Goal: Transaction & Acquisition: Purchase product/service

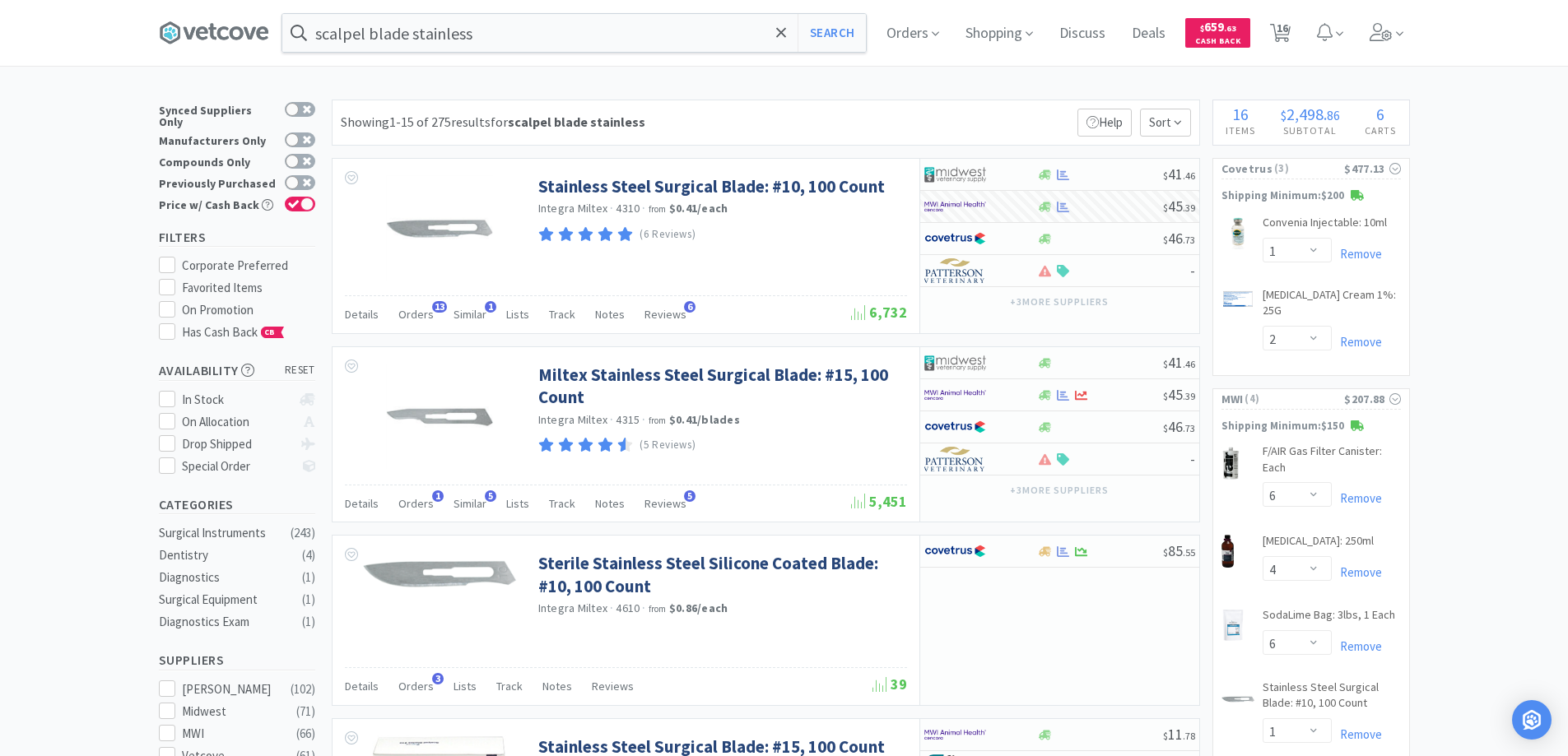
select select "1"
select select "2"
select select "6"
select select "4"
select select "6"
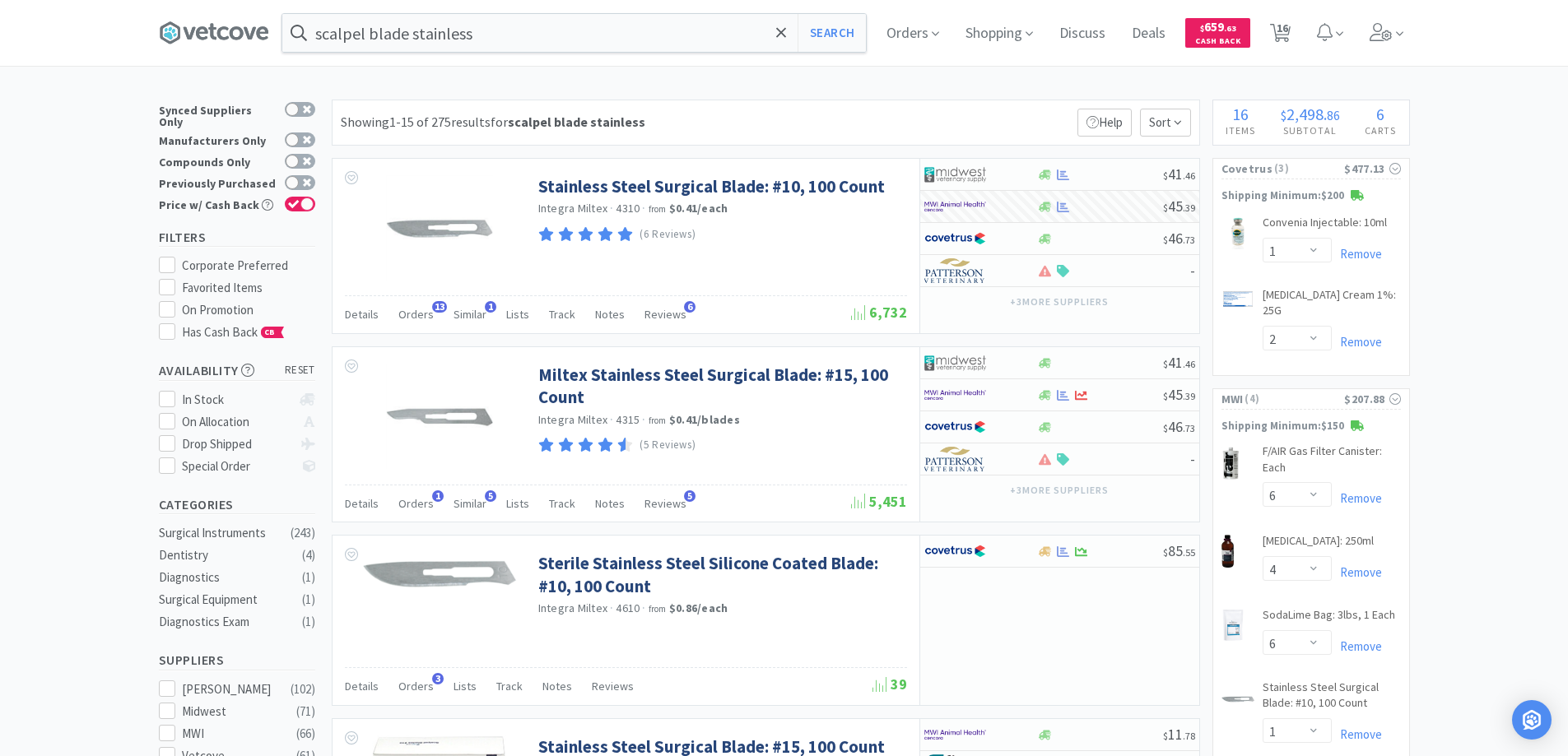
select select "1"
select select "3"
select select "1"
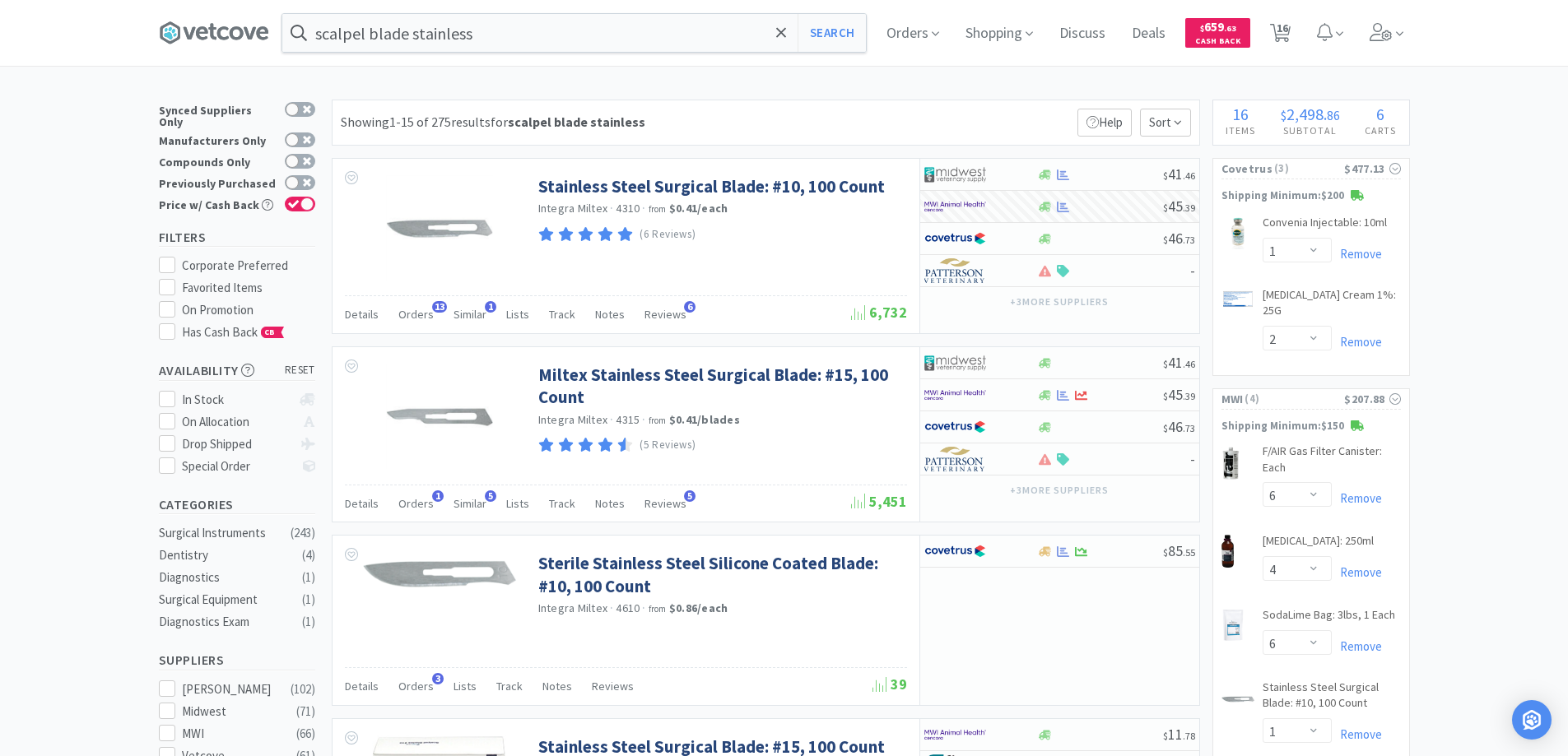
select select "2"
select select "1"
select select "10"
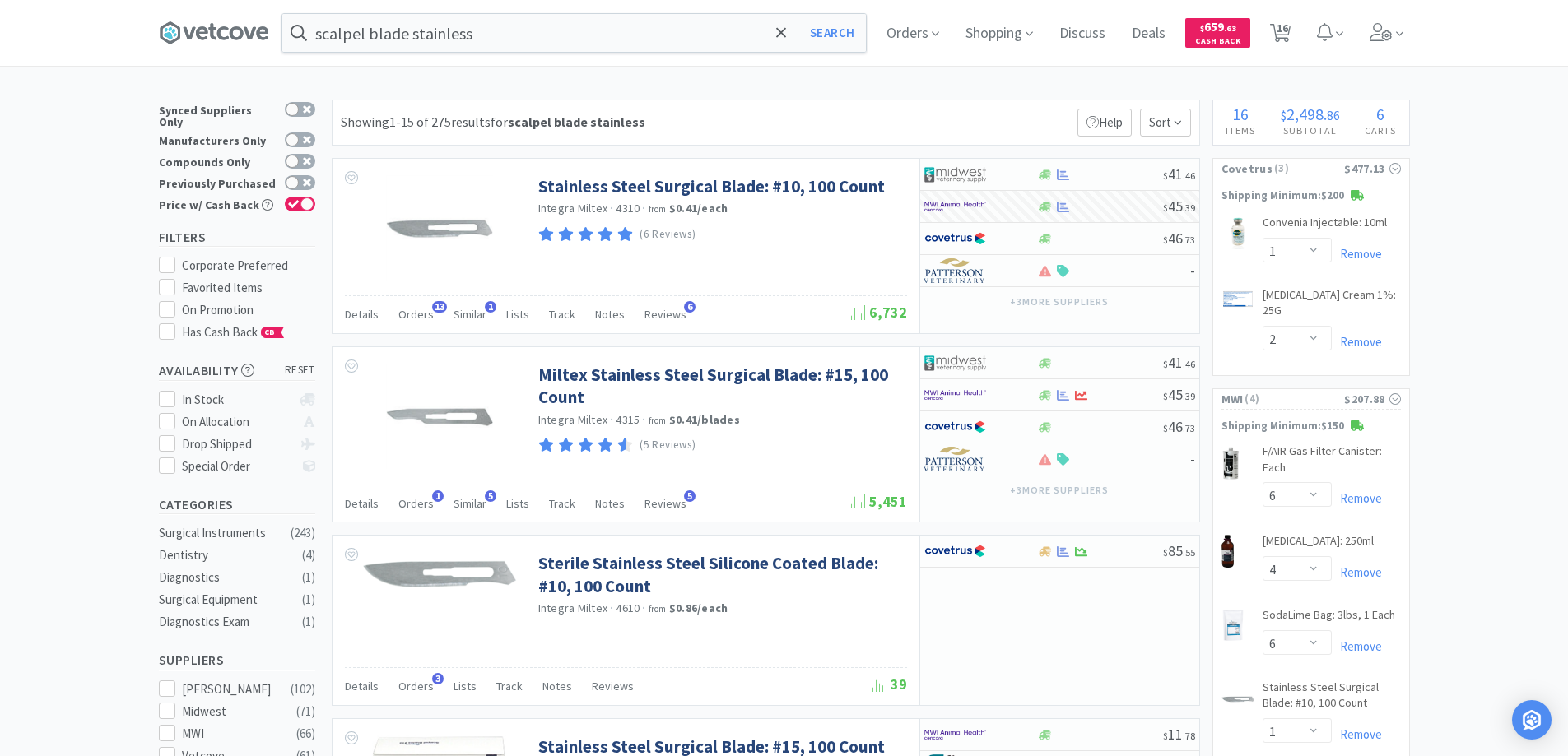
scroll to position [576, 0]
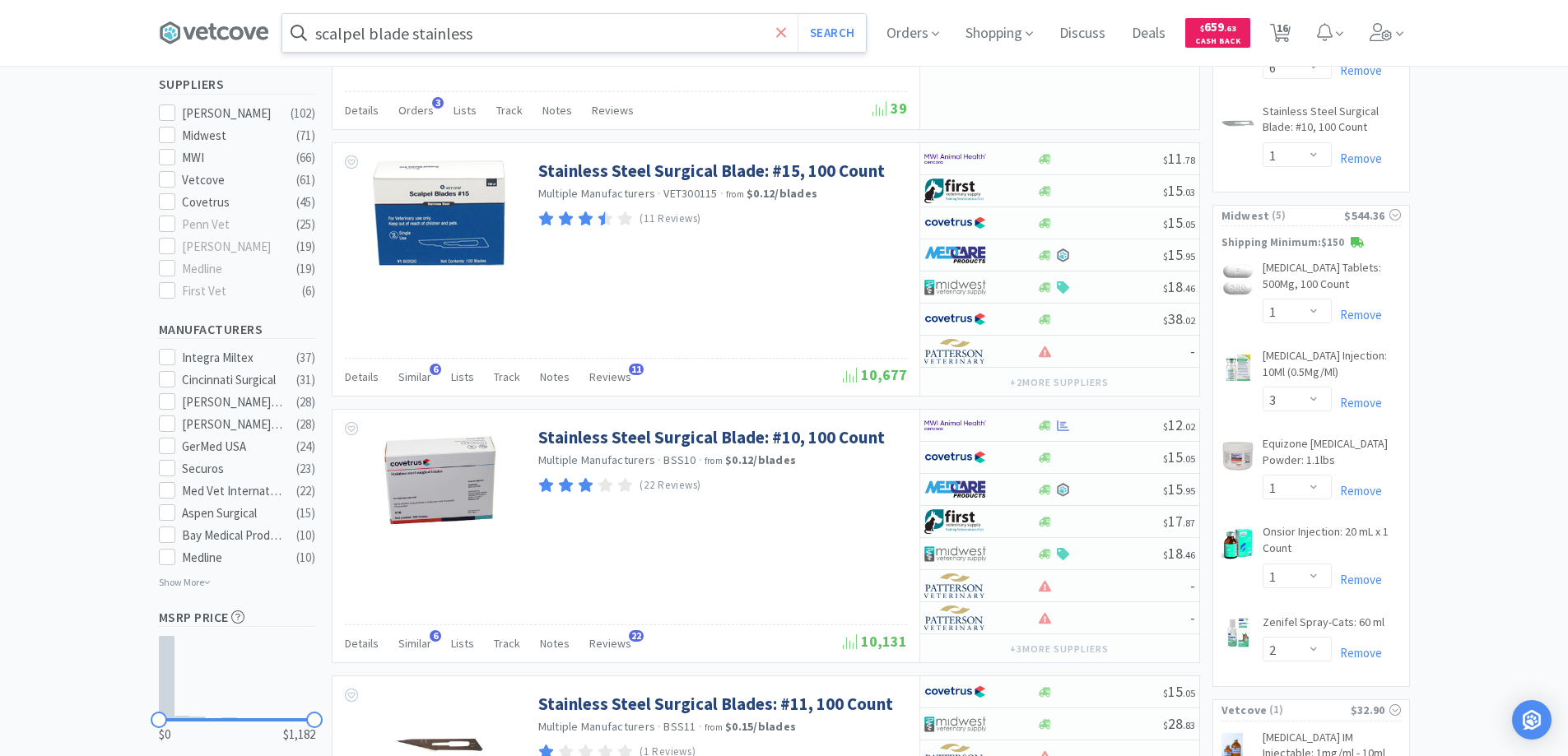
click at [785, 30] on icon at bounding box center [780, 32] width 9 height 9
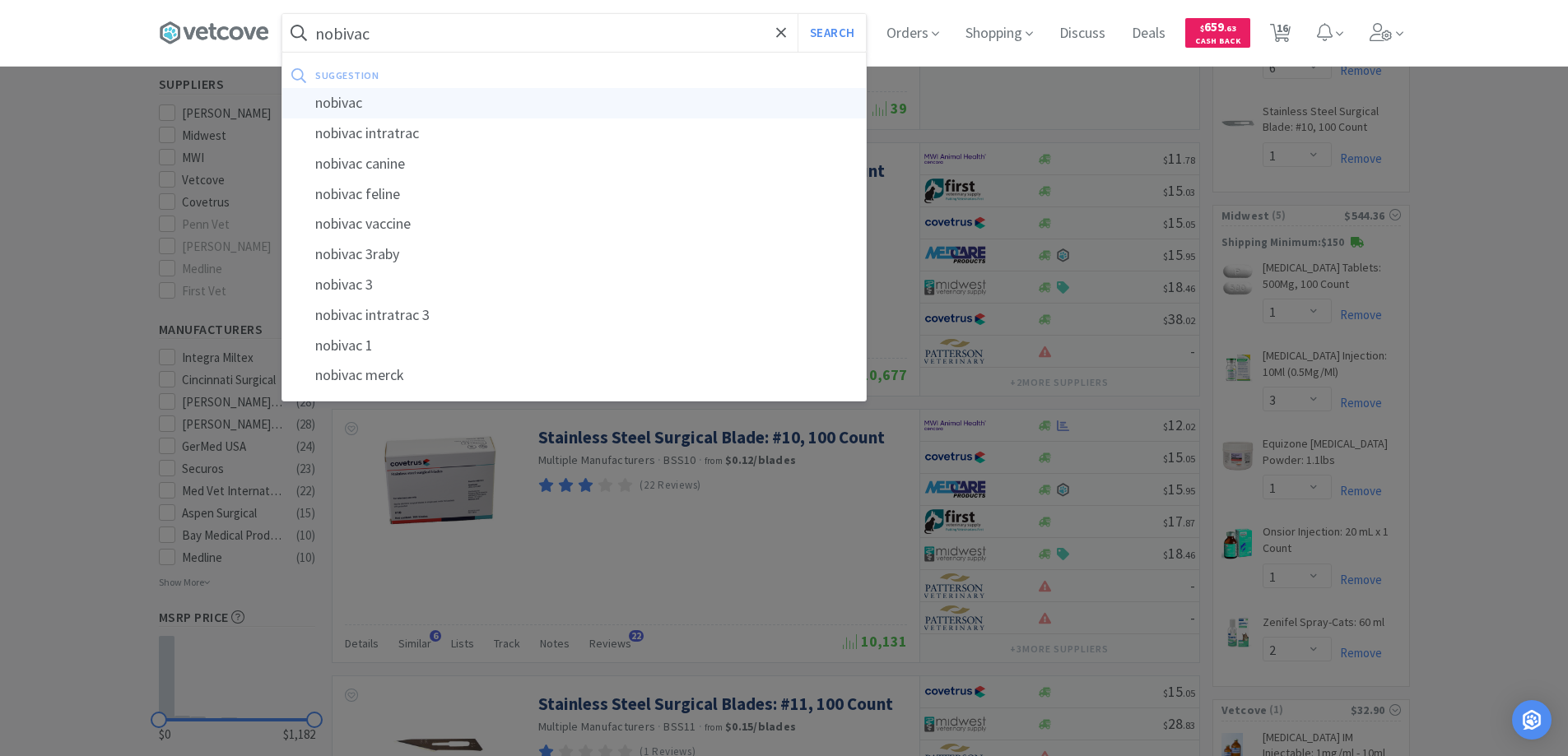
type input "nobivac"
click at [339, 103] on div "nobivac" at bounding box center [574, 103] width 583 height 30
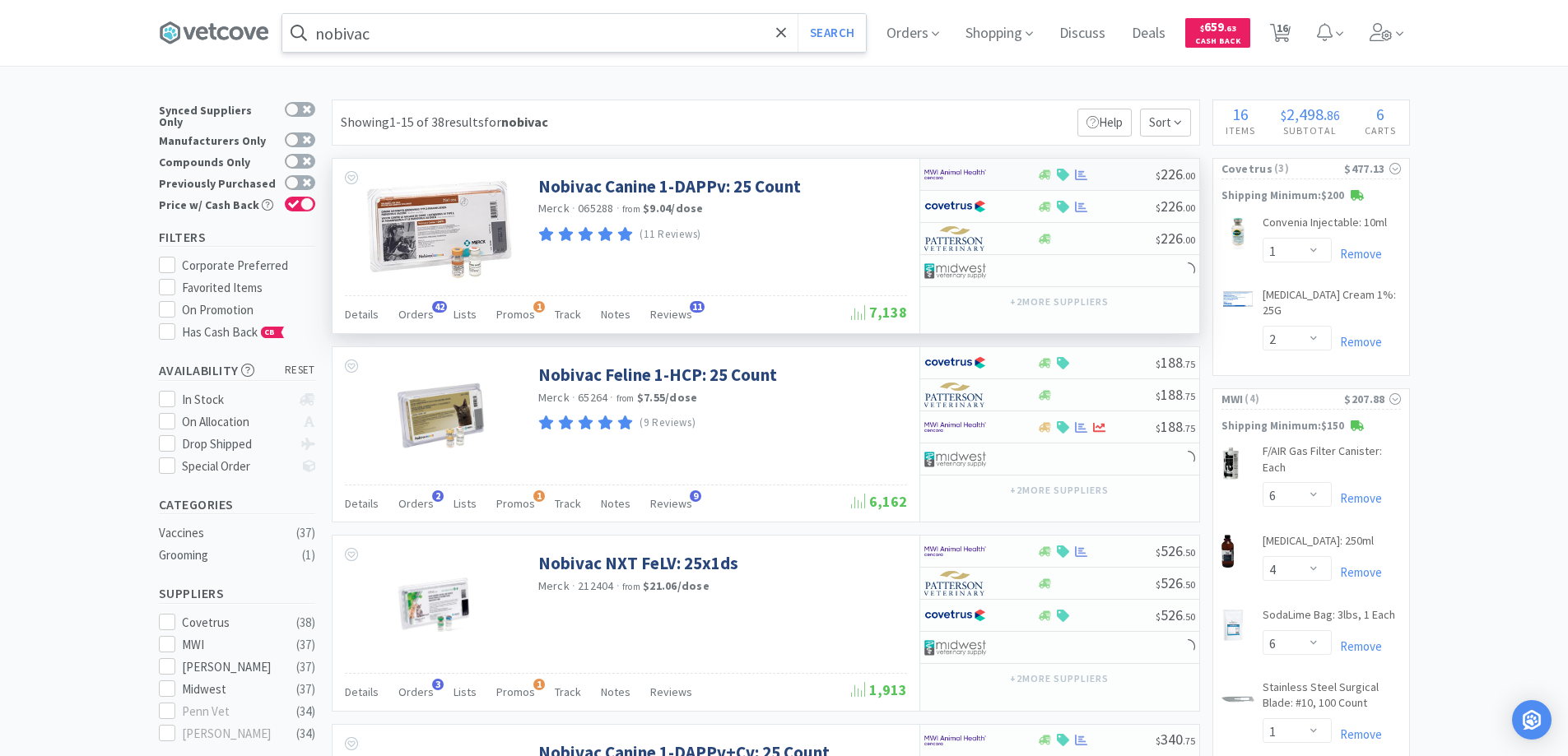
click at [1003, 177] on div at bounding box center [969, 174] width 90 height 28
select select "1"
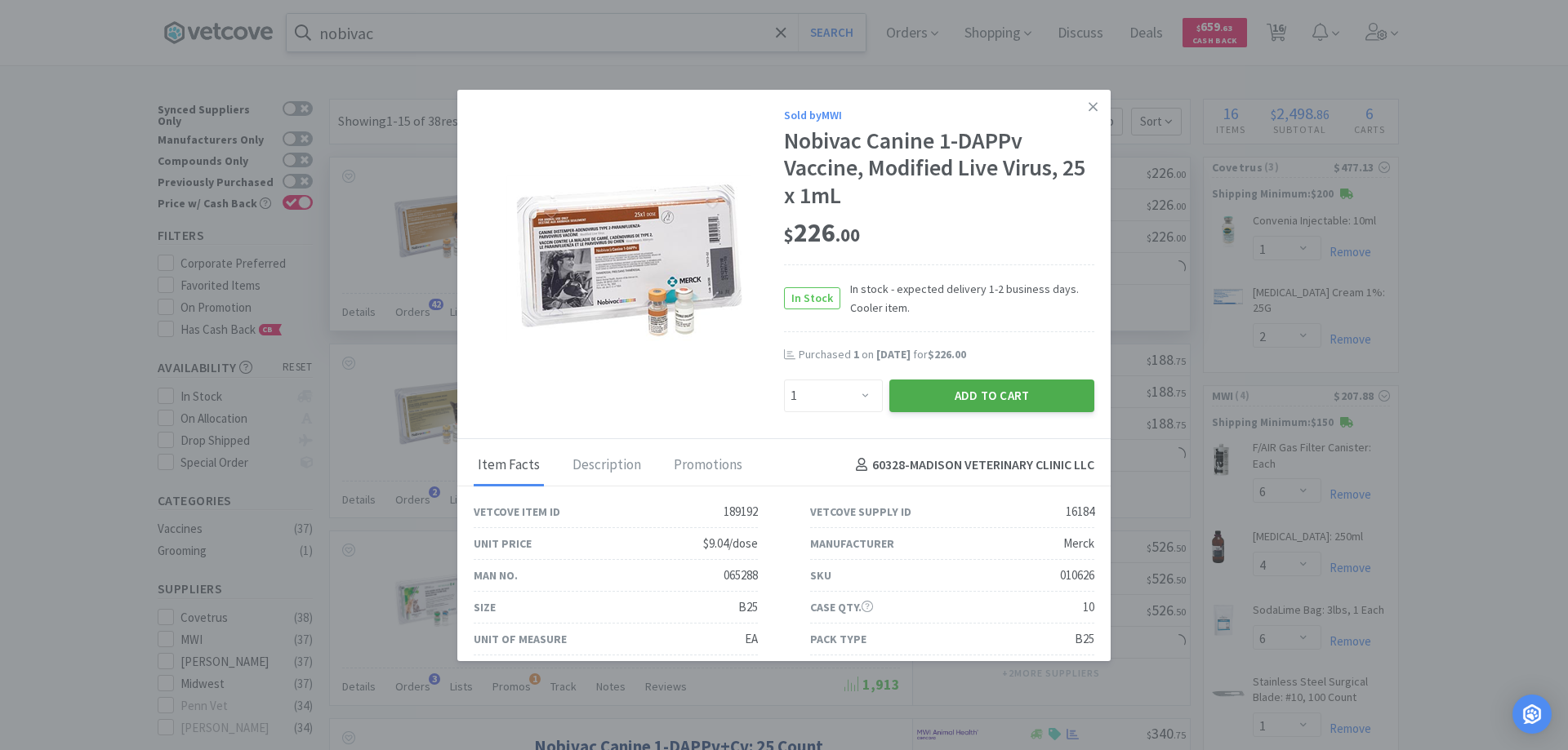
click at [954, 392] on button "Add to Cart" at bounding box center [992, 395] width 205 height 32
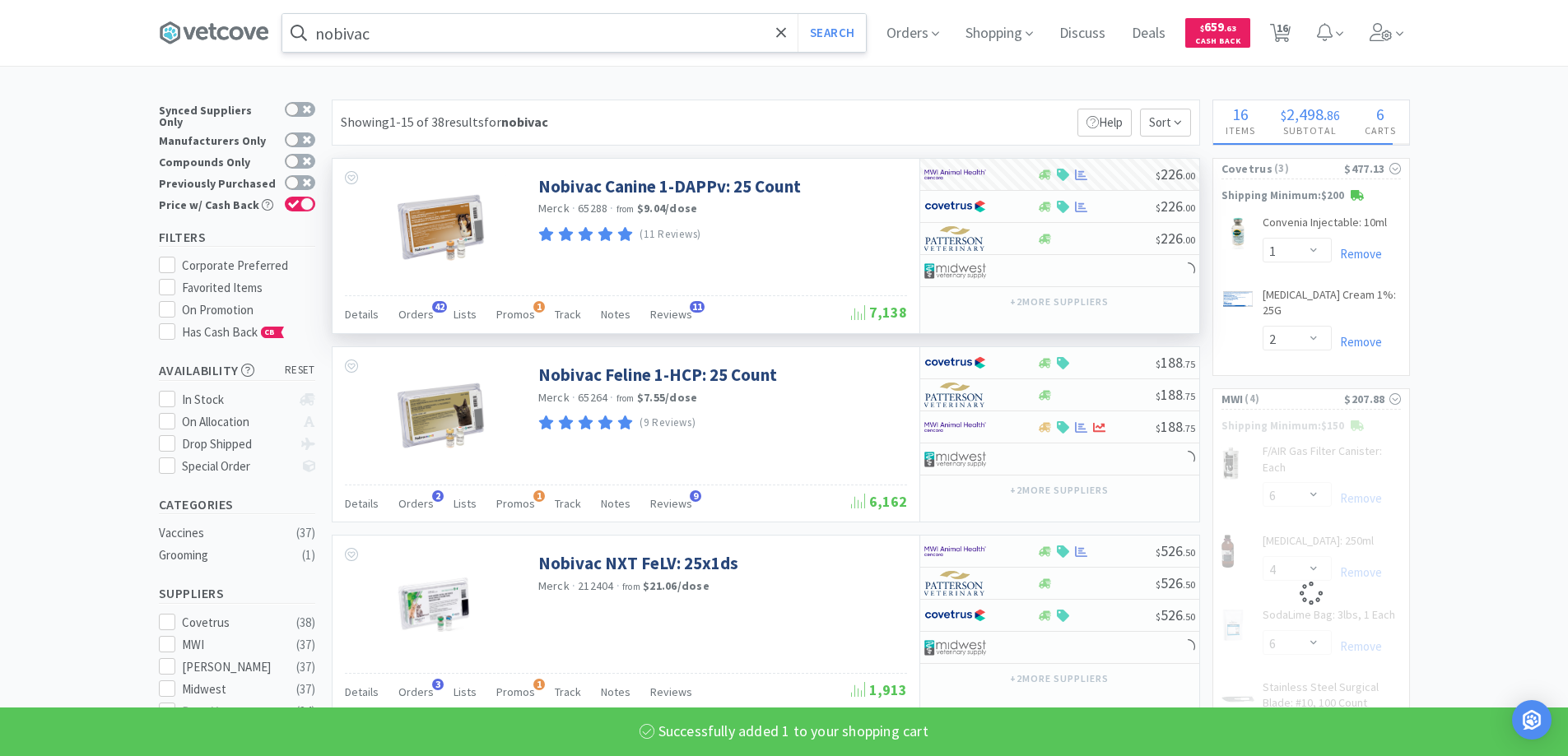
select select "1"
select select "6"
select select "1"
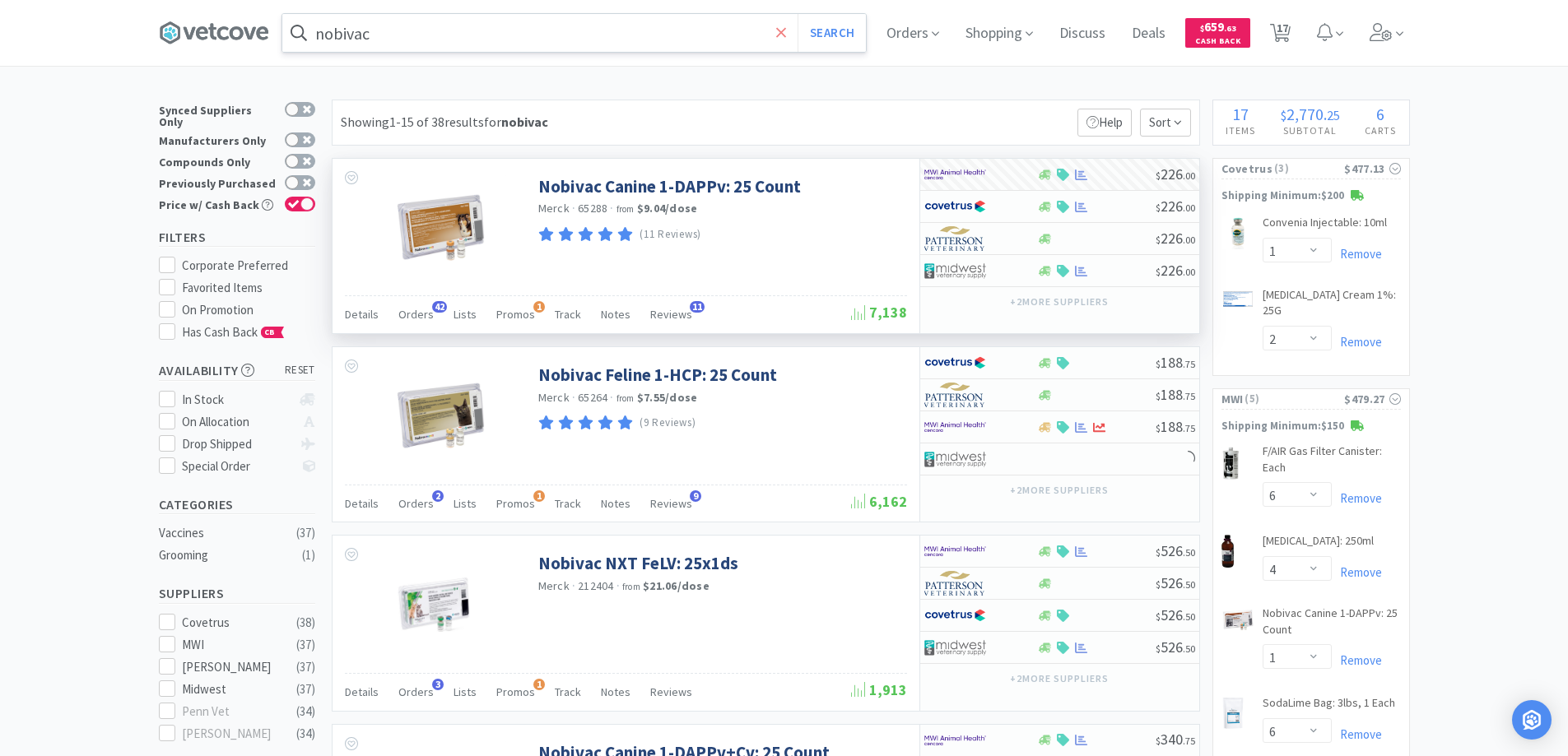
click at [782, 33] on icon at bounding box center [781, 33] width 10 height 16
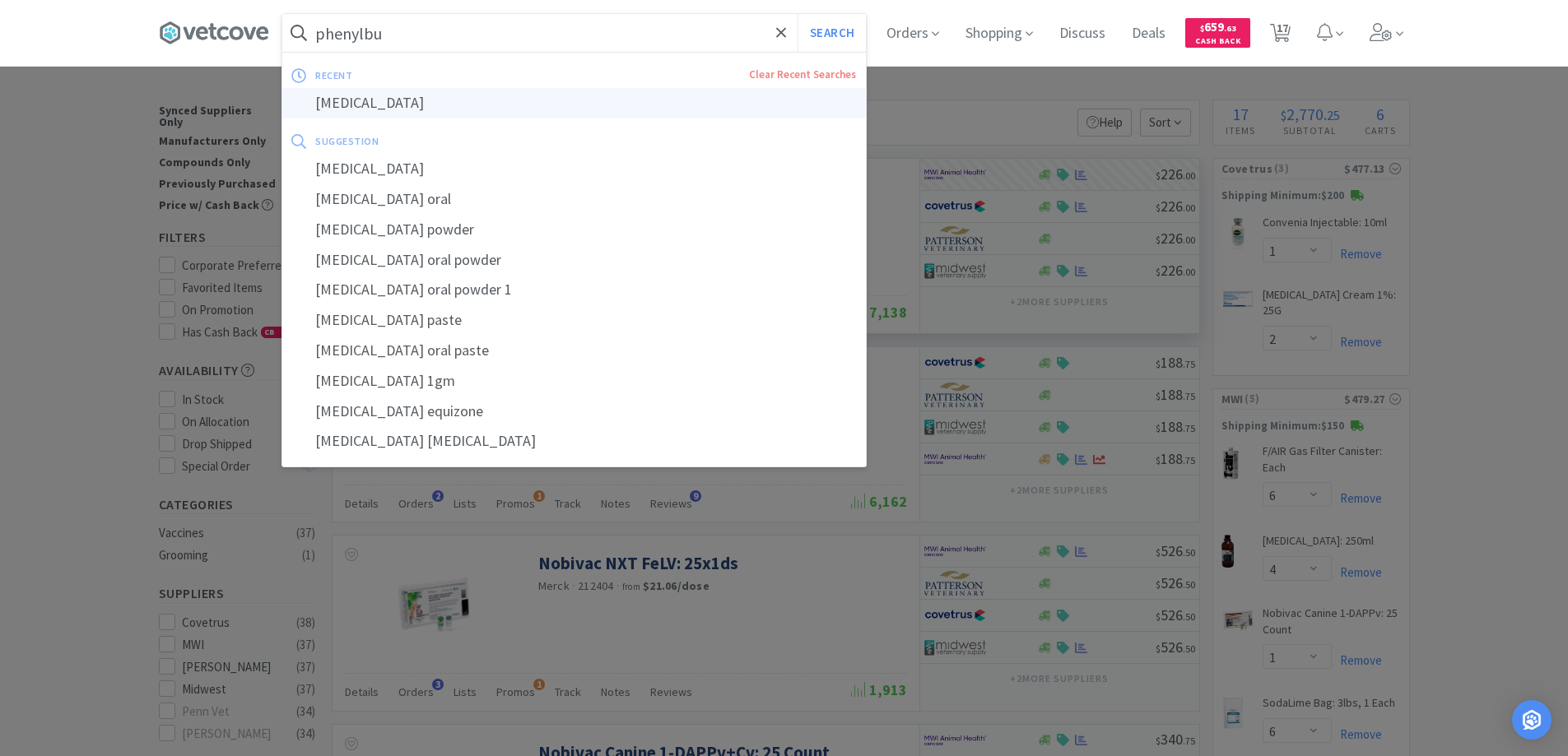
click at [365, 104] on div "[MEDICAL_DATA]" at bounding box center [574, 103] width 583 height 30
type input "[MEDICAL_DATA]"
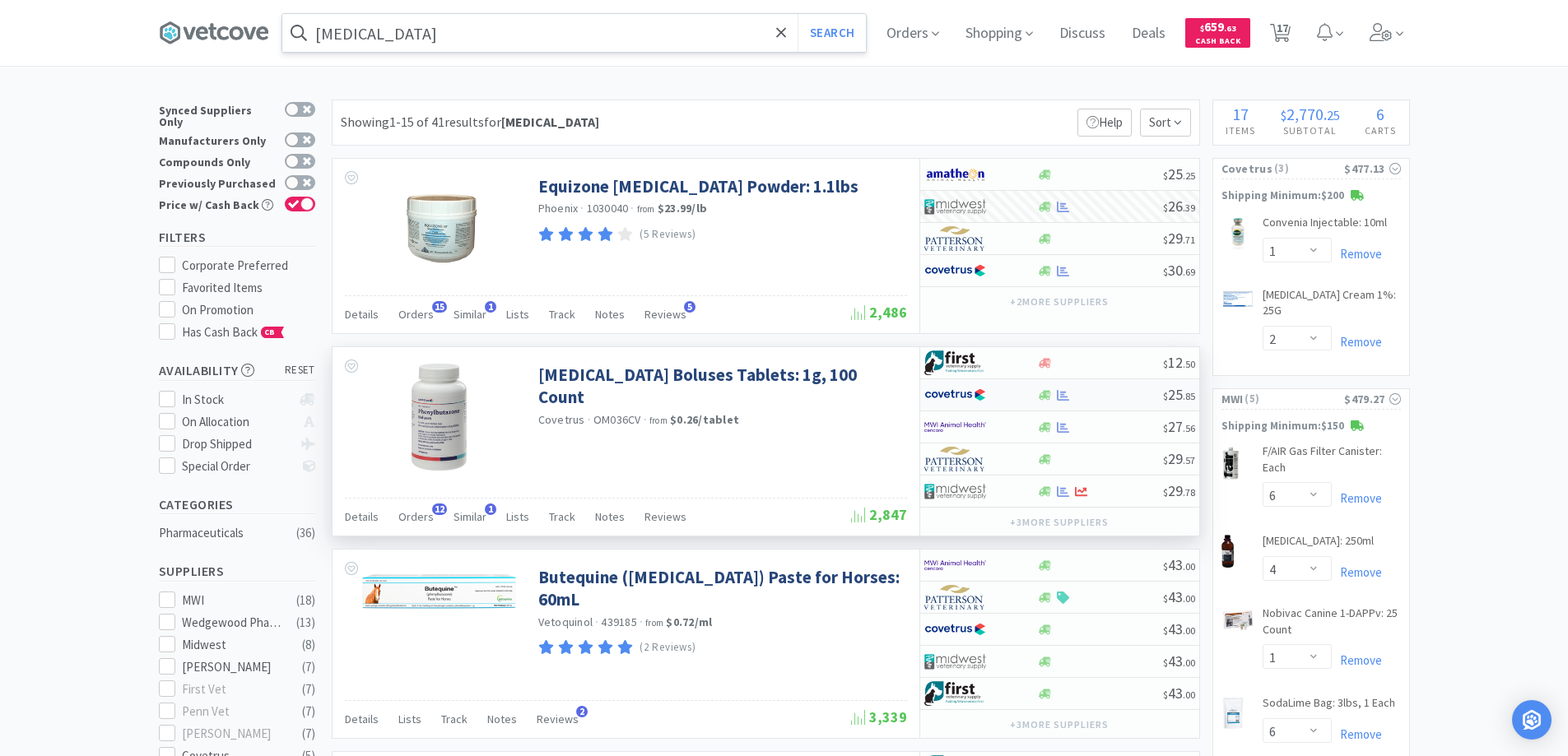
click at [1022, 393] on div at bounding box center [980, 395] width 113 height 28
select select "1"
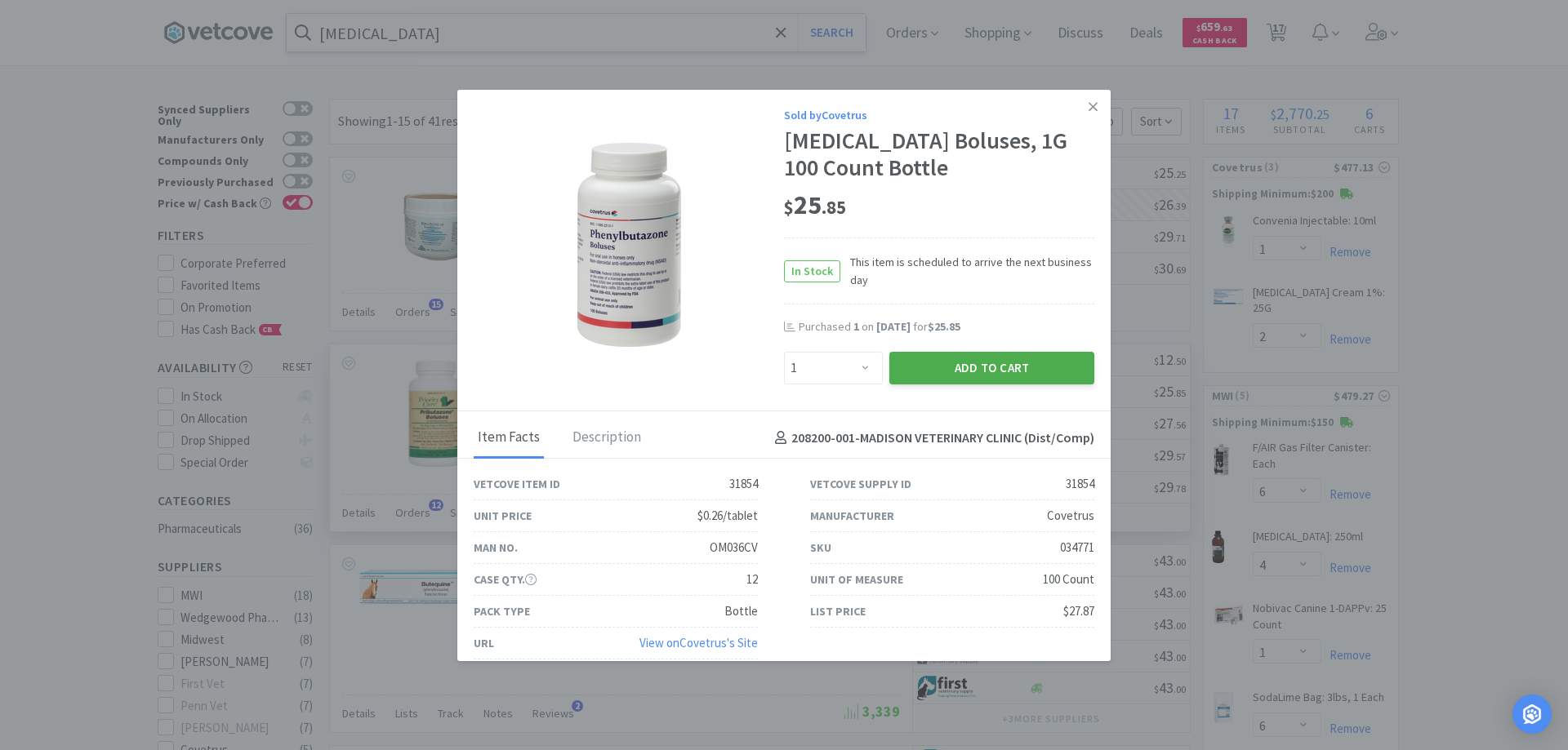
click at [962, 363] on button "Add to Cart" at bounding box center [992, 368] width 205 height 32
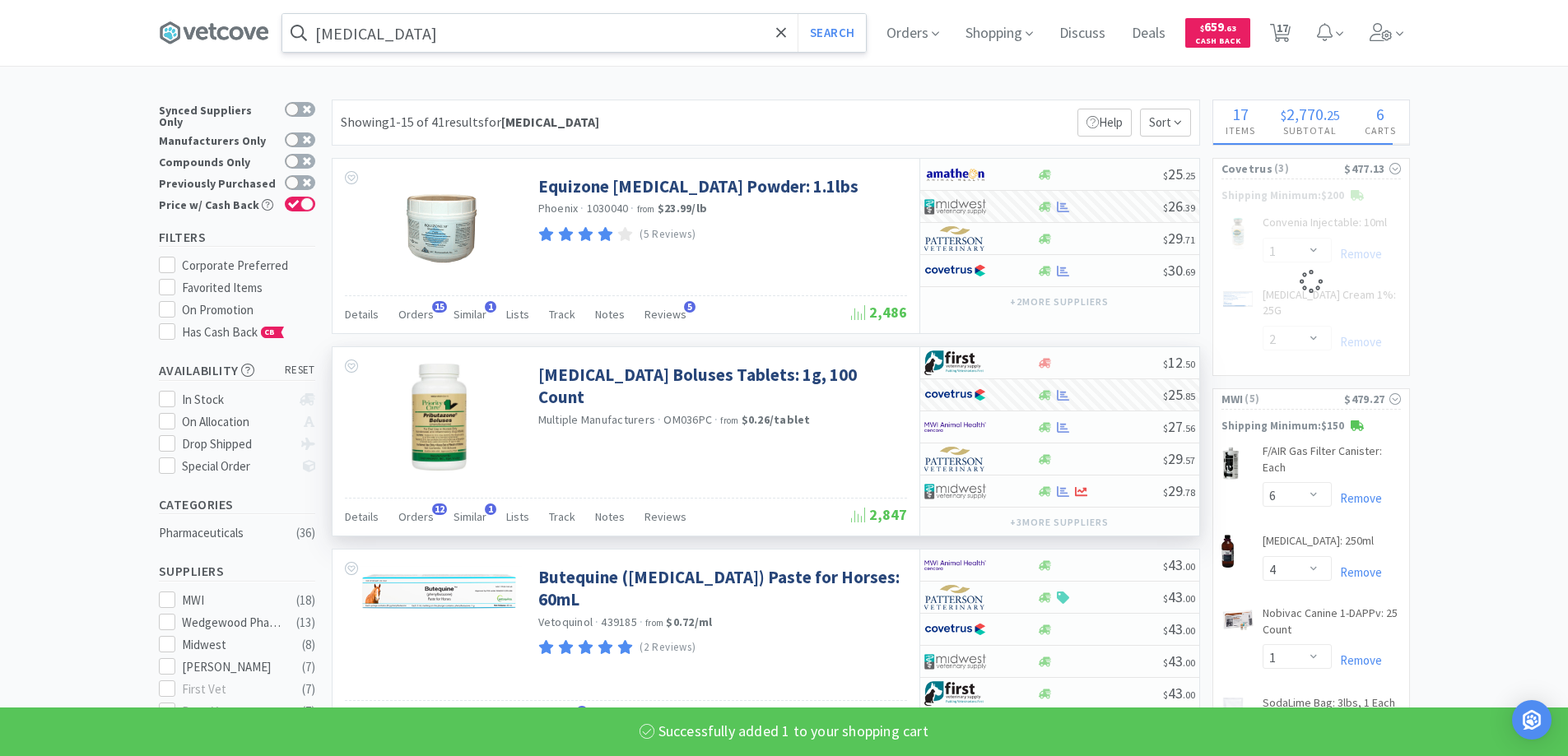
select select "1"
select select "2"
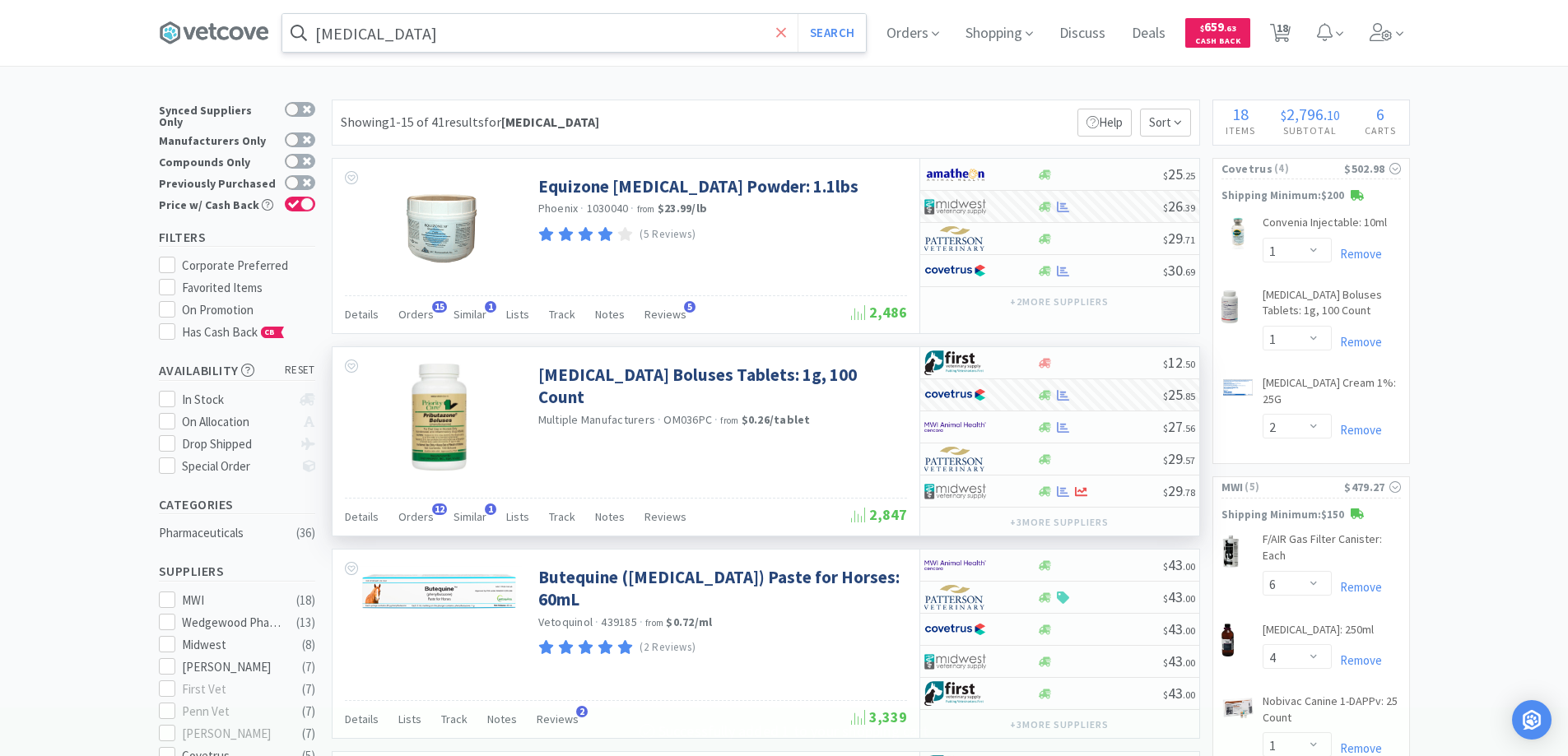
click at [782, 33] on icon at bounding box center [781, 33] width 10 height 16
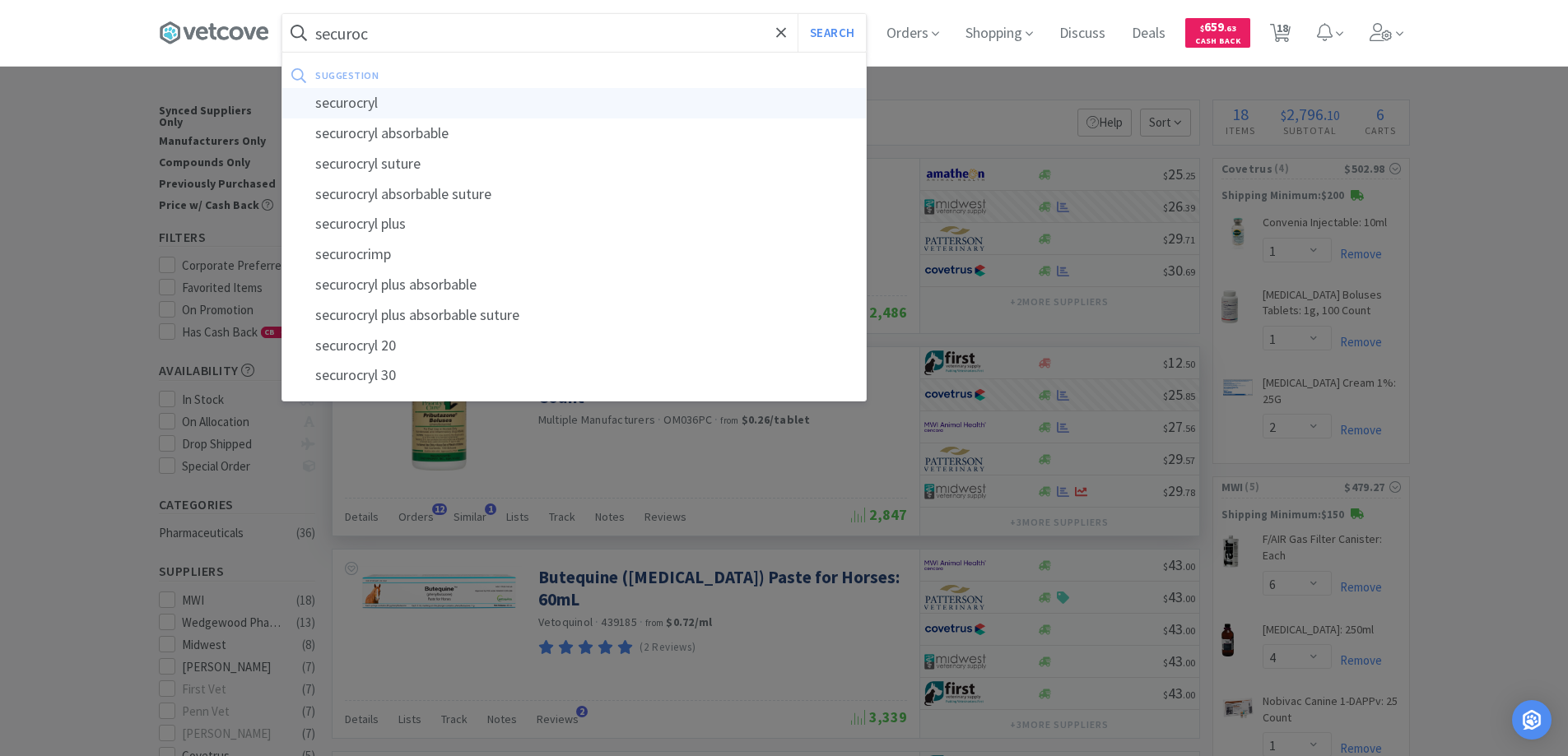
click at [355, 105] on div "securocryl" at bounding box center [574, 103] width 583 height 30
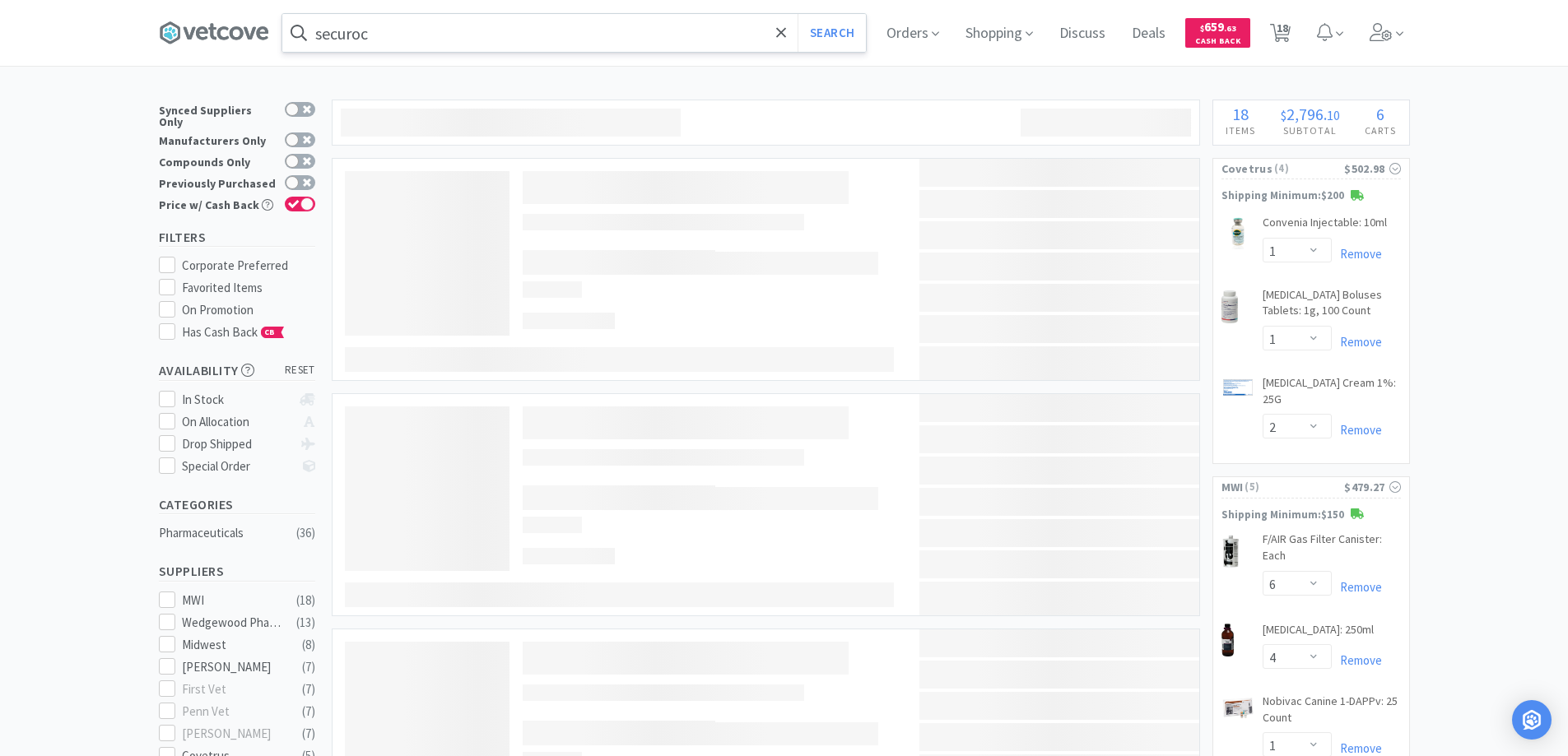
type input "securocryl"
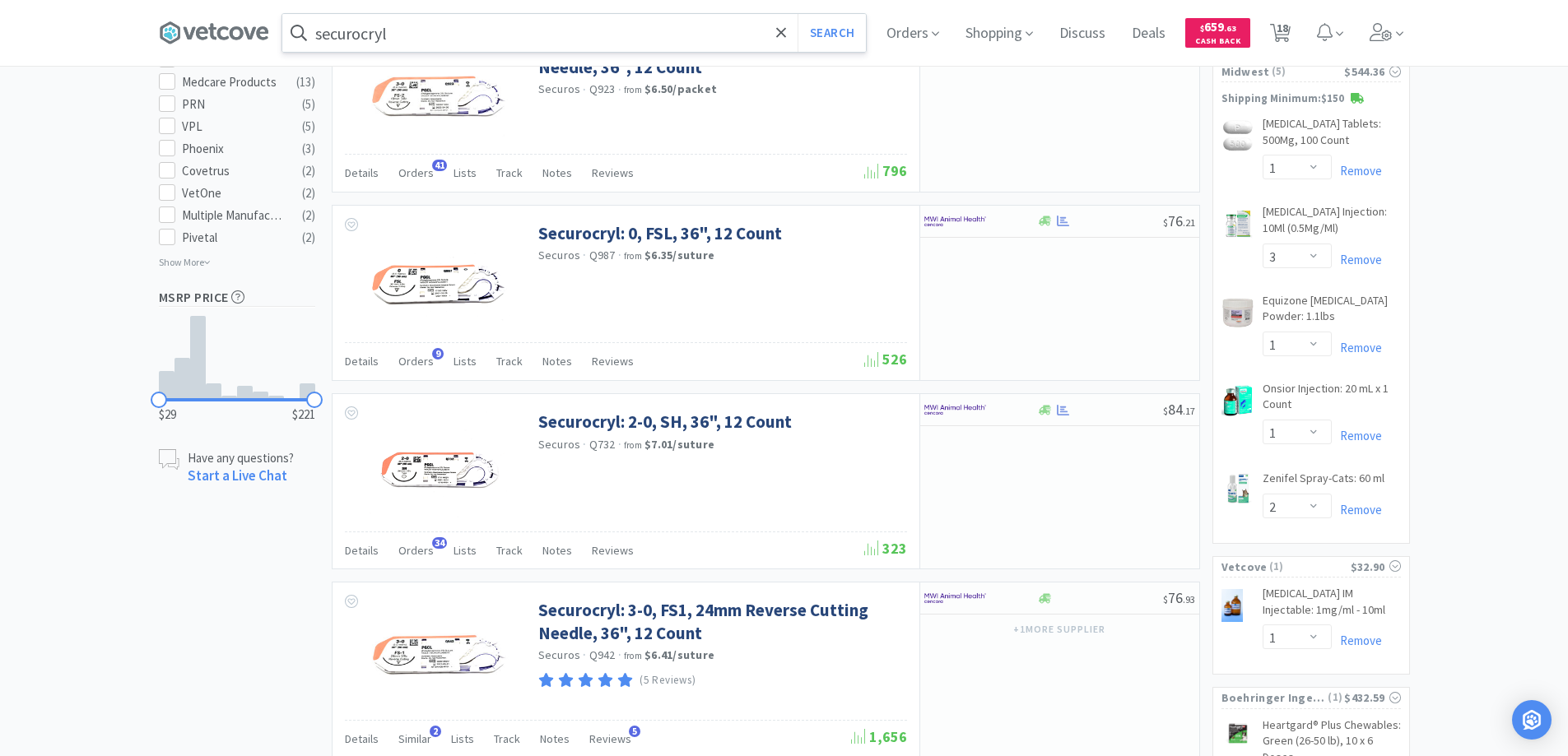
scroll to position [988, 0]
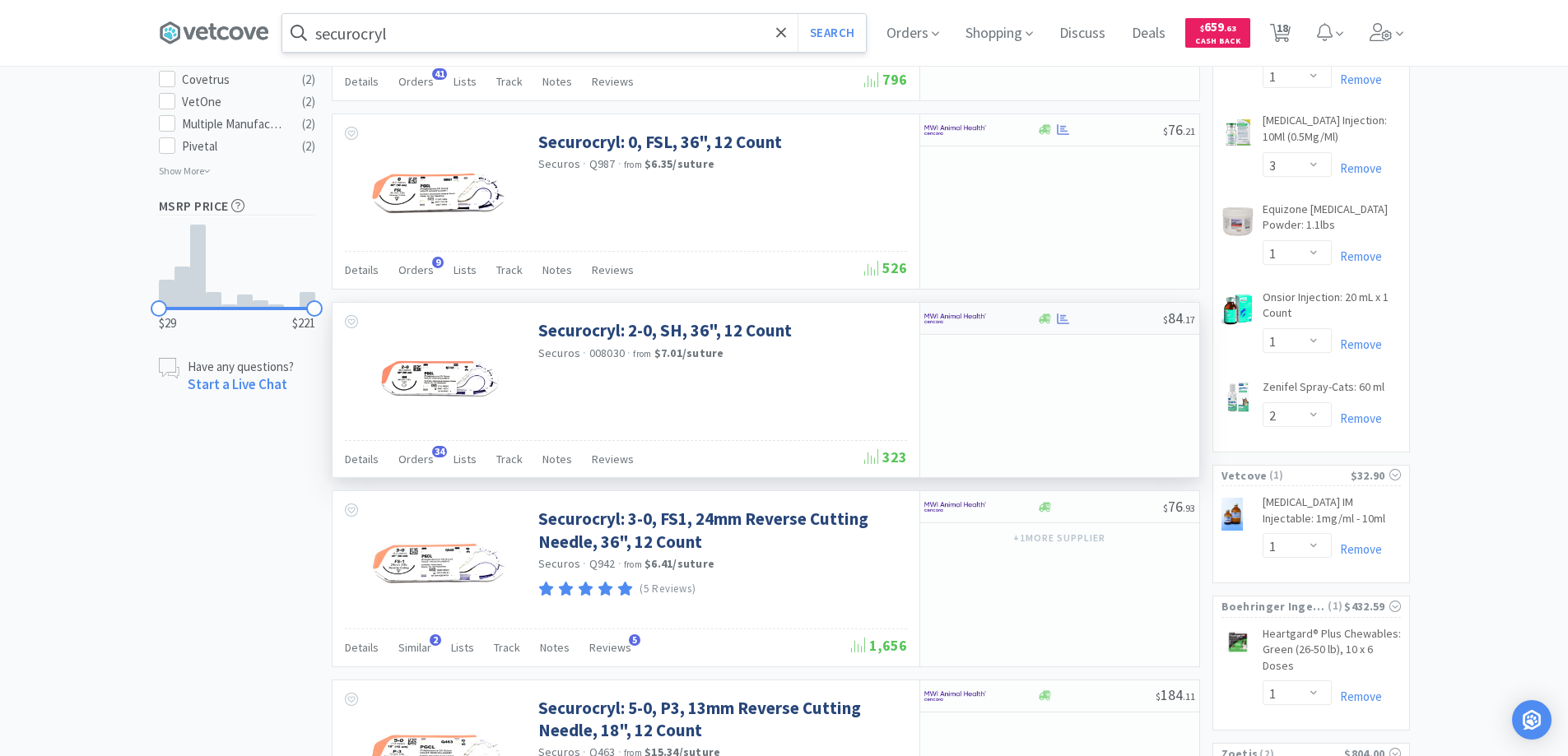
click at [1018, 321] on div at bounding box center [980, 318] width 113 height 28
select select "1"
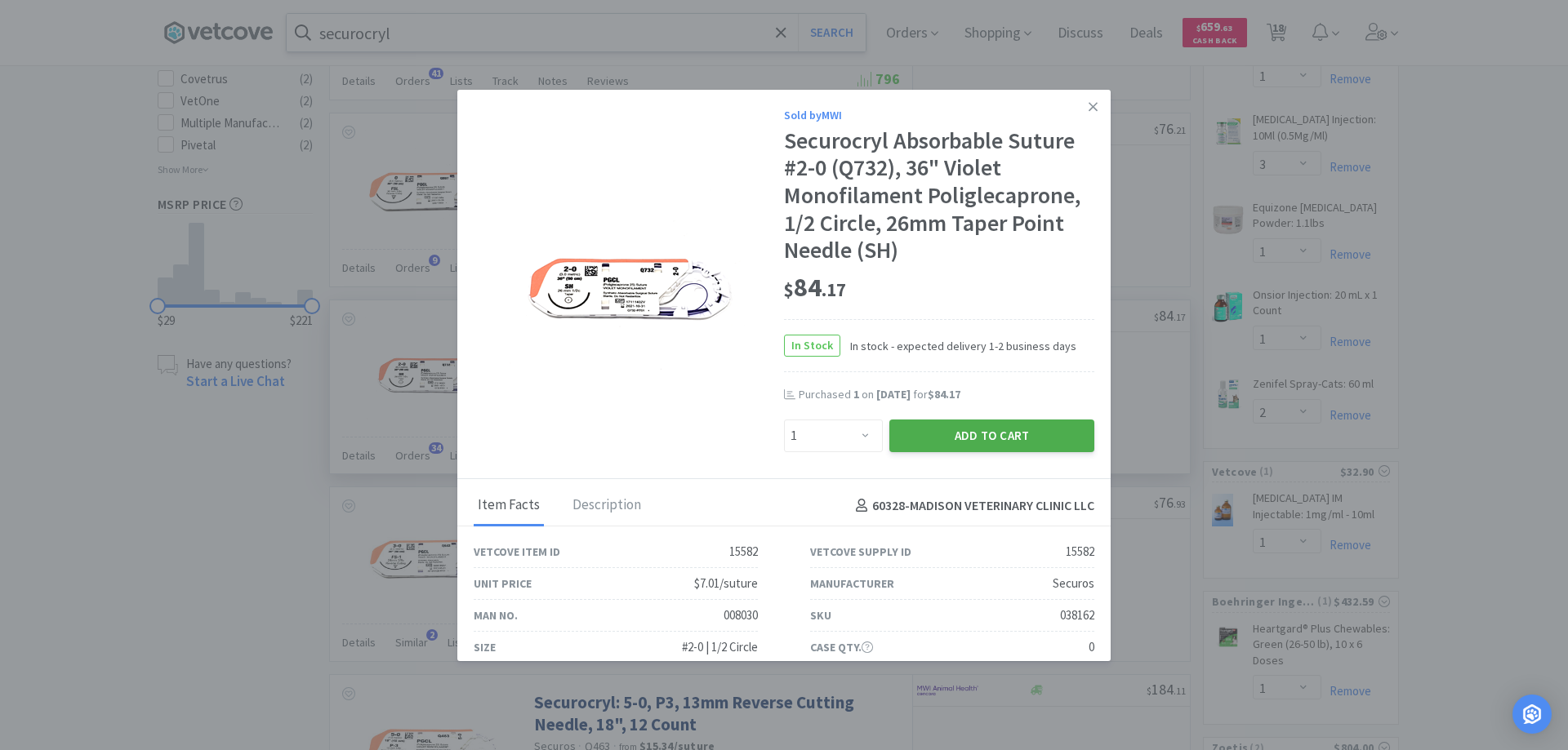
click at [958, 435] on button "Add to Cart" at bounding box center [992, 436] width 205 height 32
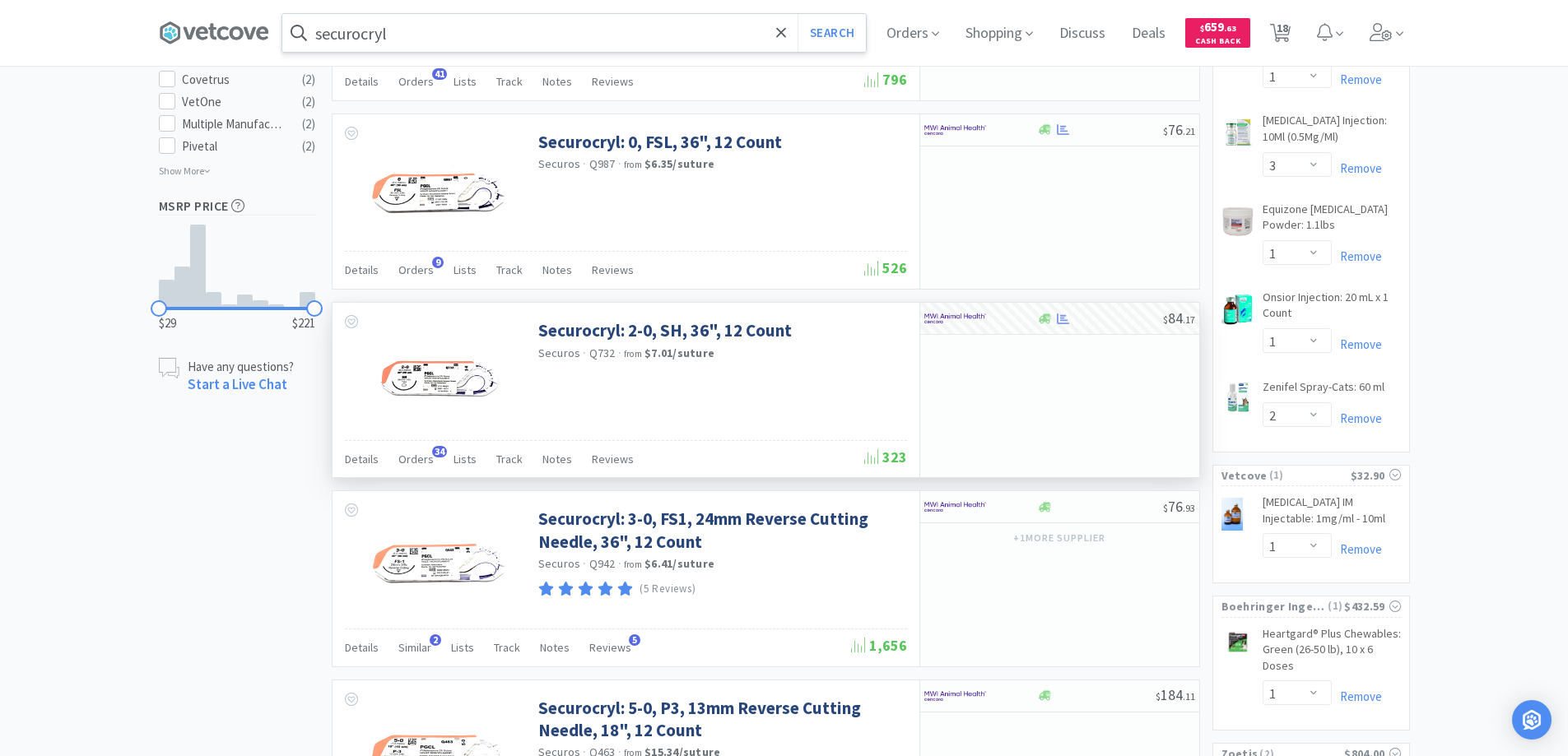
select select "1"
select select "6"
select select "1"
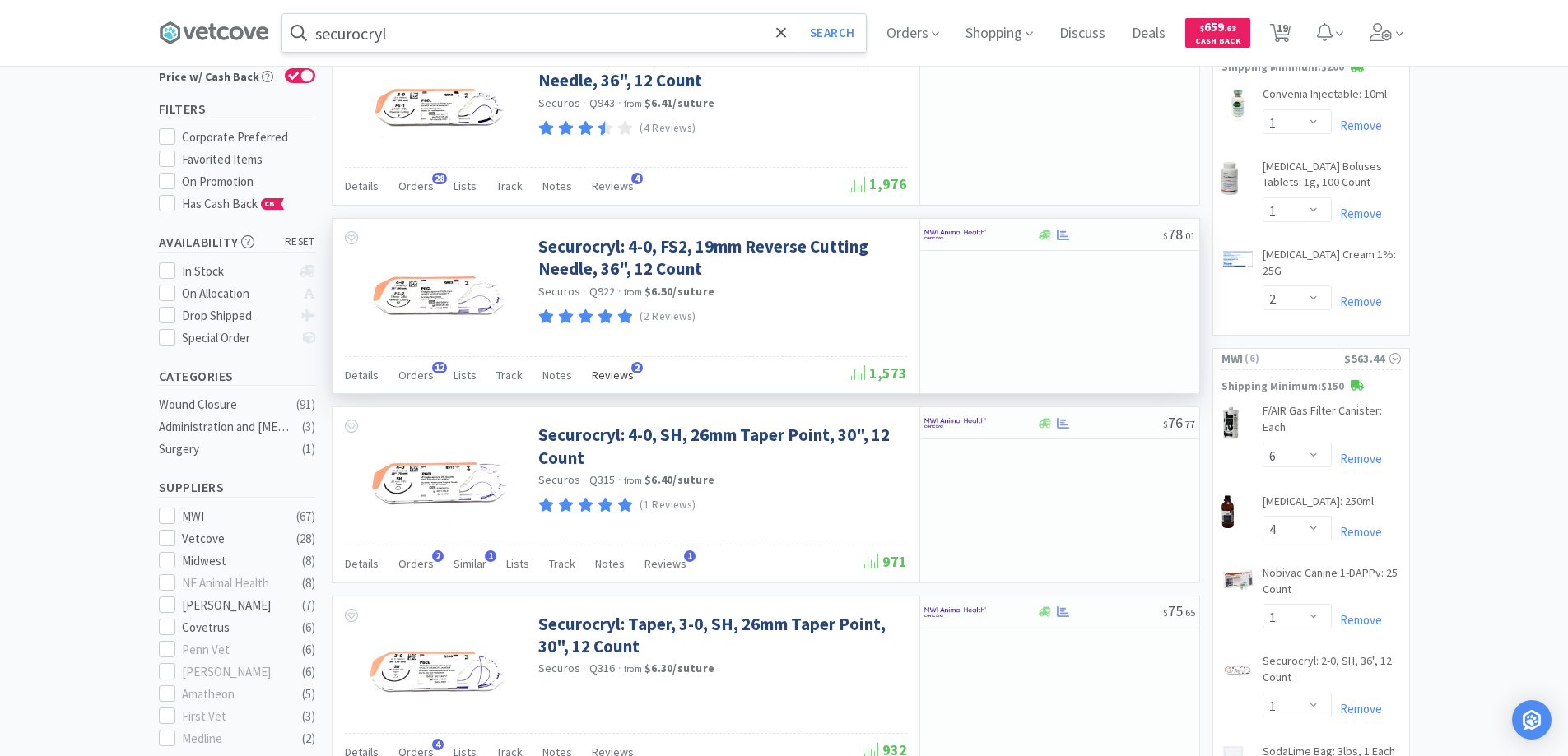
scroll to position [0, 0]
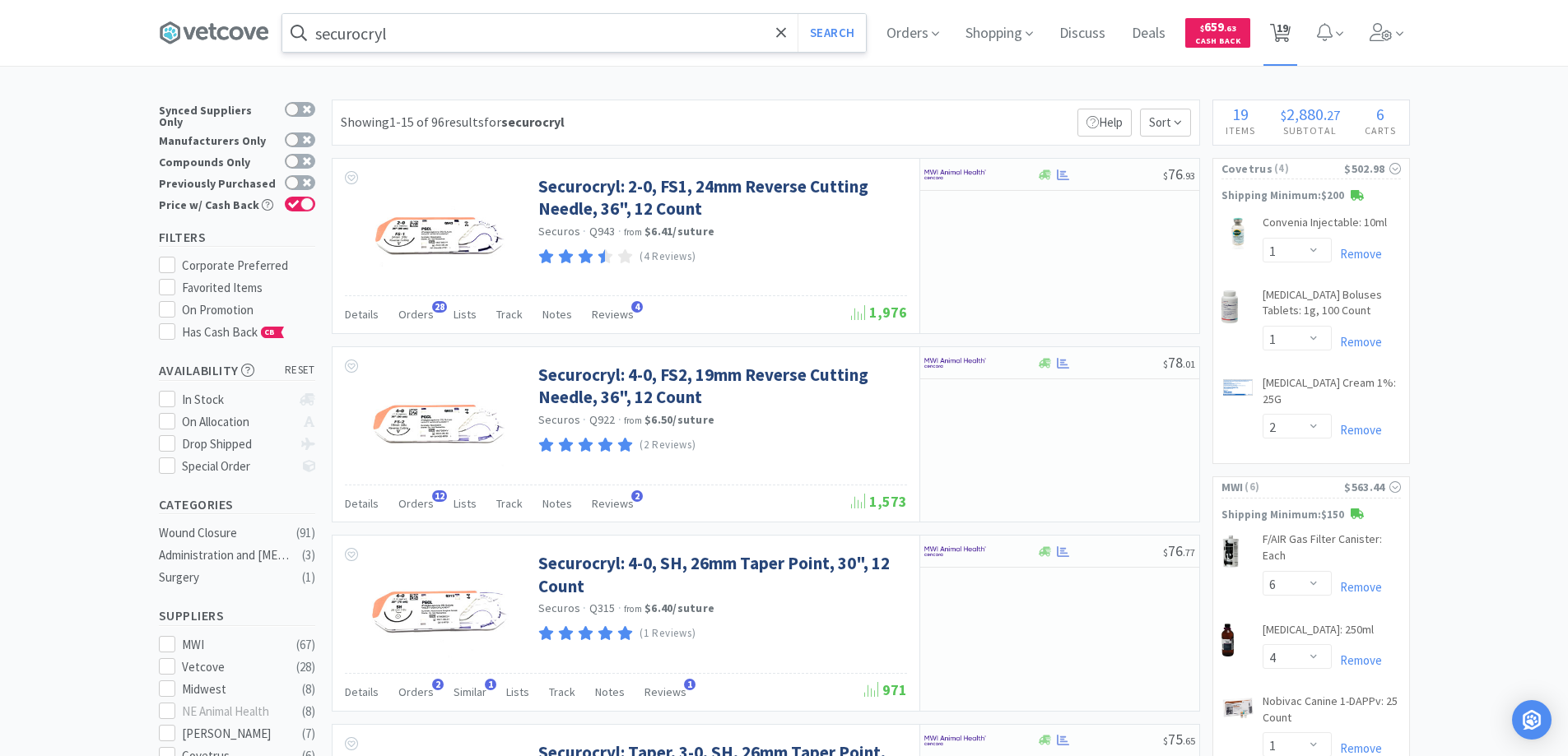
click at [1288, 28] on span "19" at bounding box center [1282, 27] width 11 height 66
select select "1"
select select "10"
select select "1"
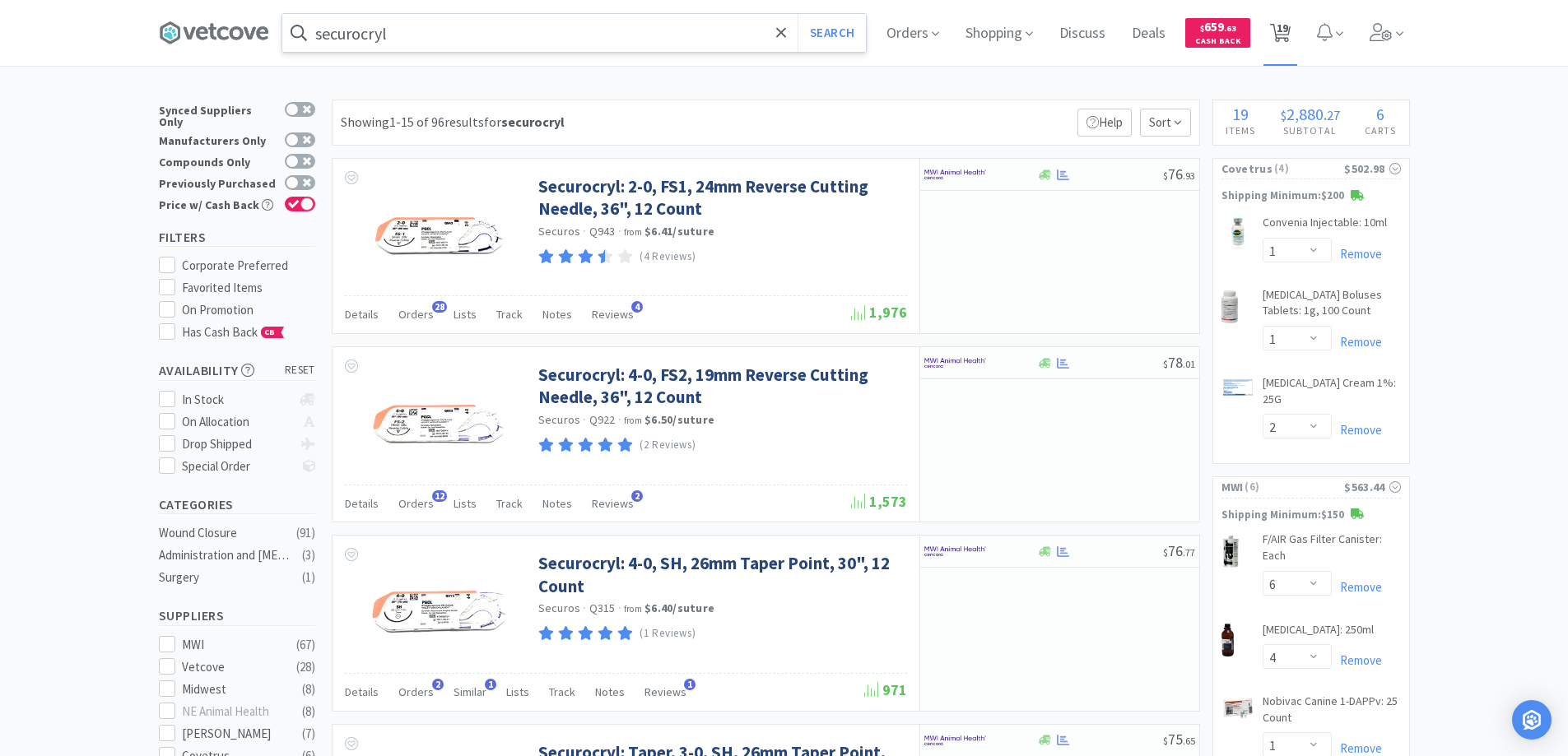
select select "1"
select select "2"
select select "1"
select select "6"
select select "4"
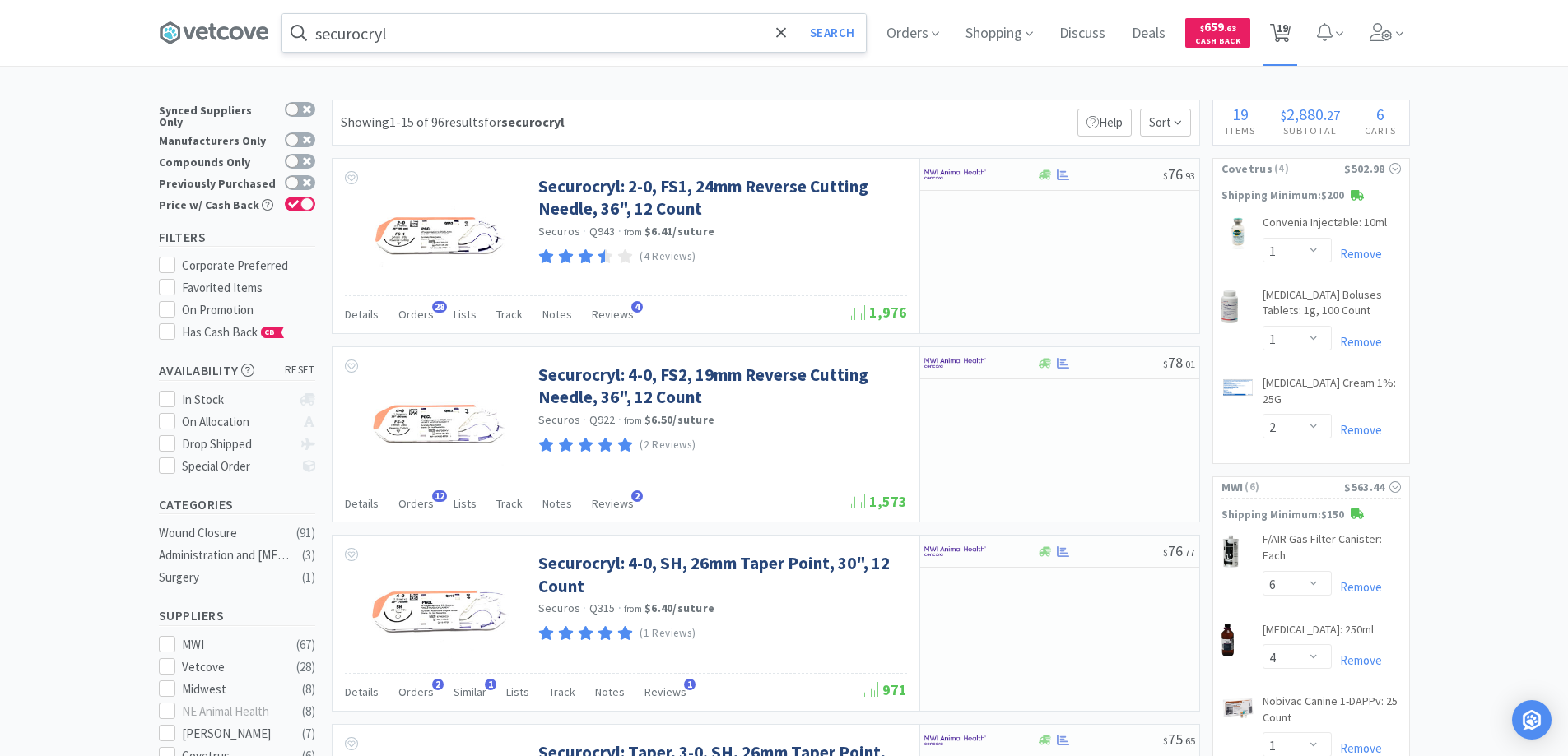
select select "1"
select select "6"
select select "1"
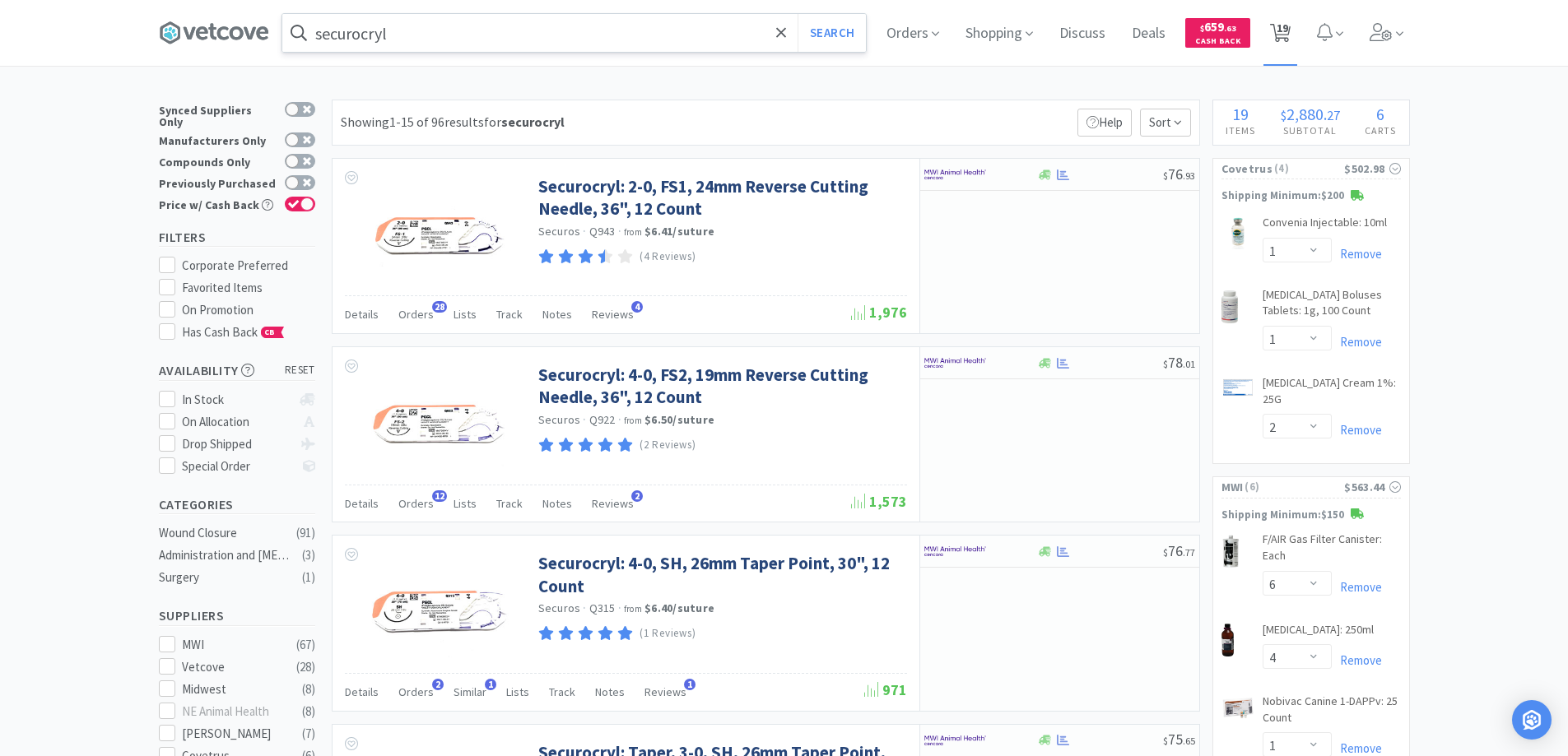
select select "3"
select select "1"
select select "2"
select select "1"
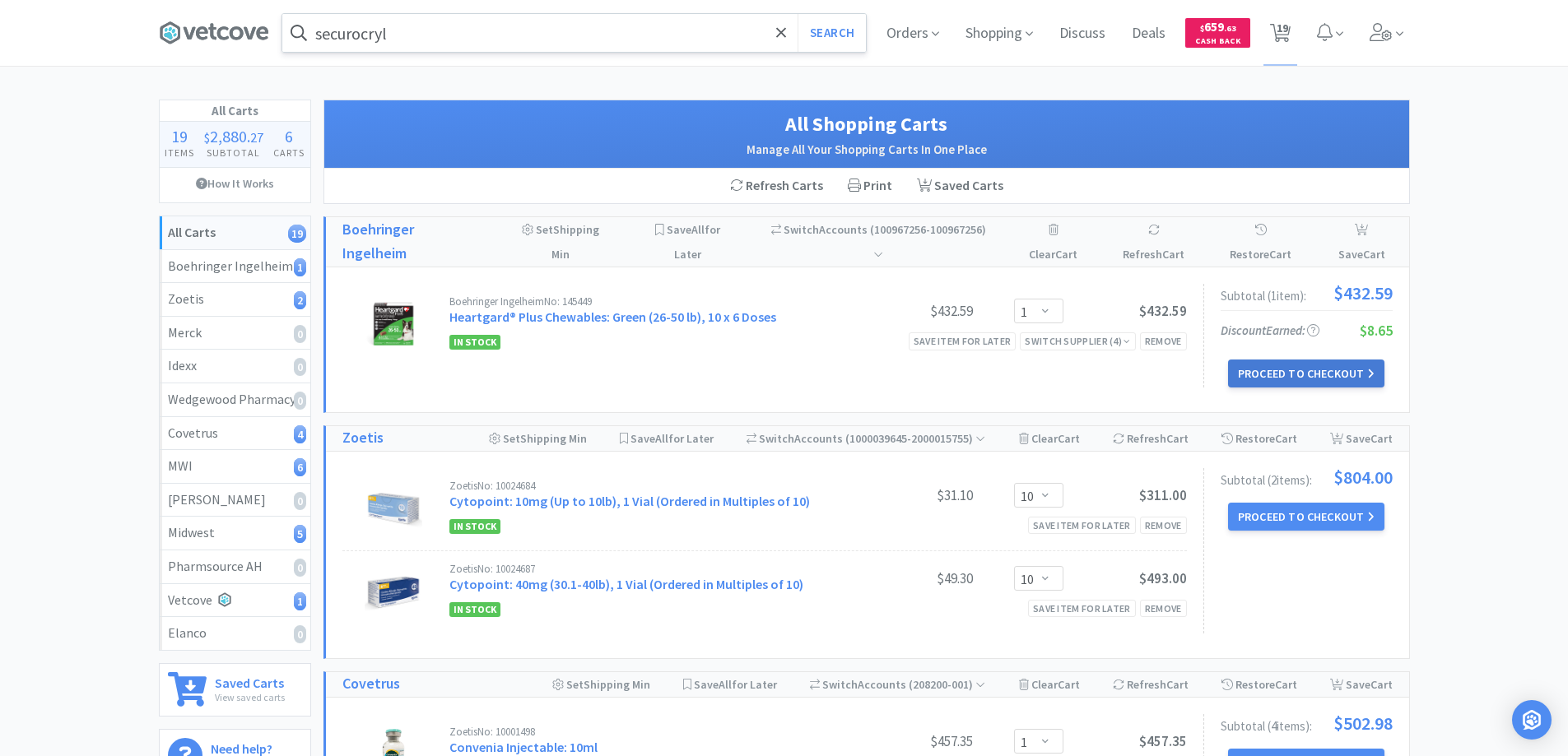
click at [1266, 370] on button "Proceed to Checkout" at bounding box center [1306, 374] width 156 height 28
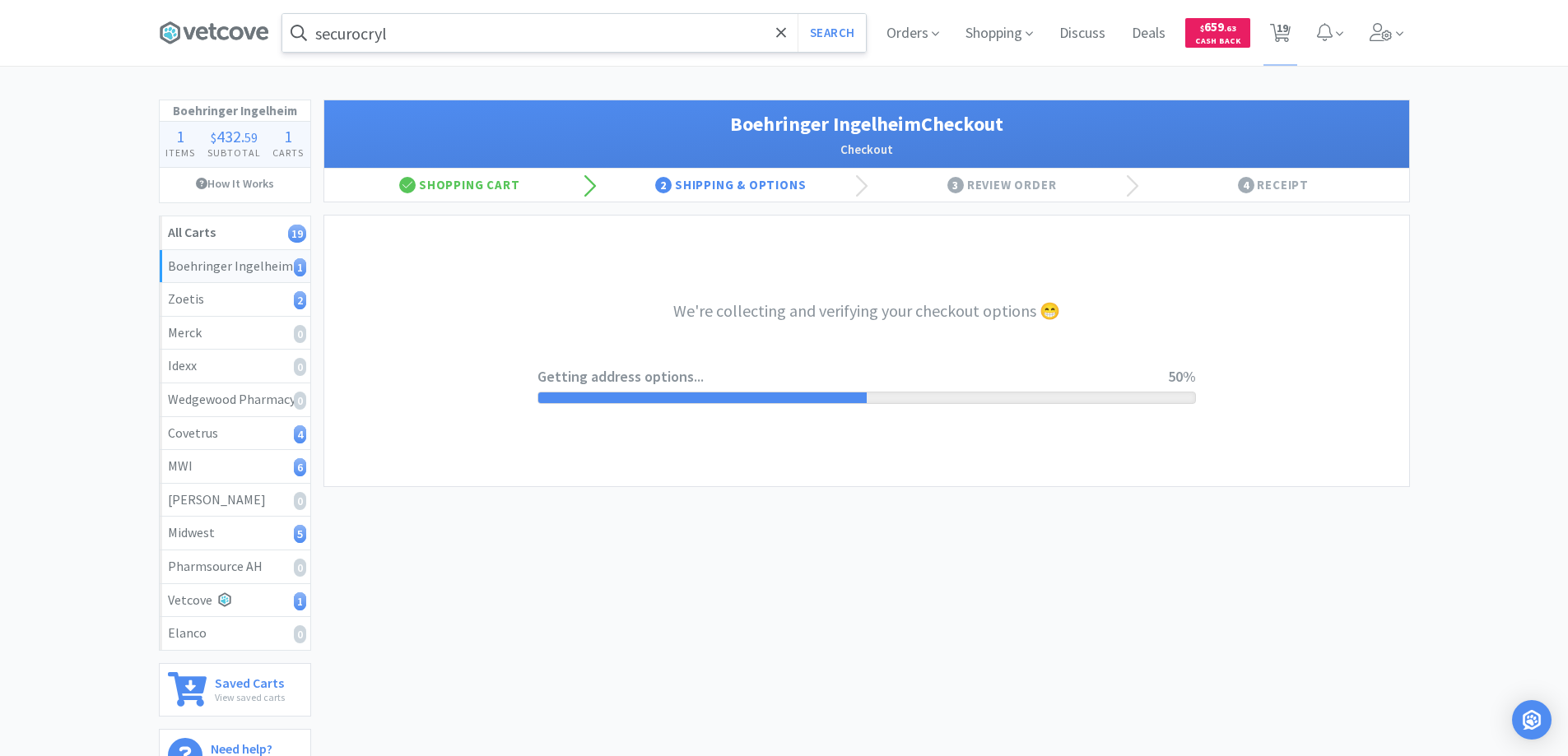
select select "invoice"
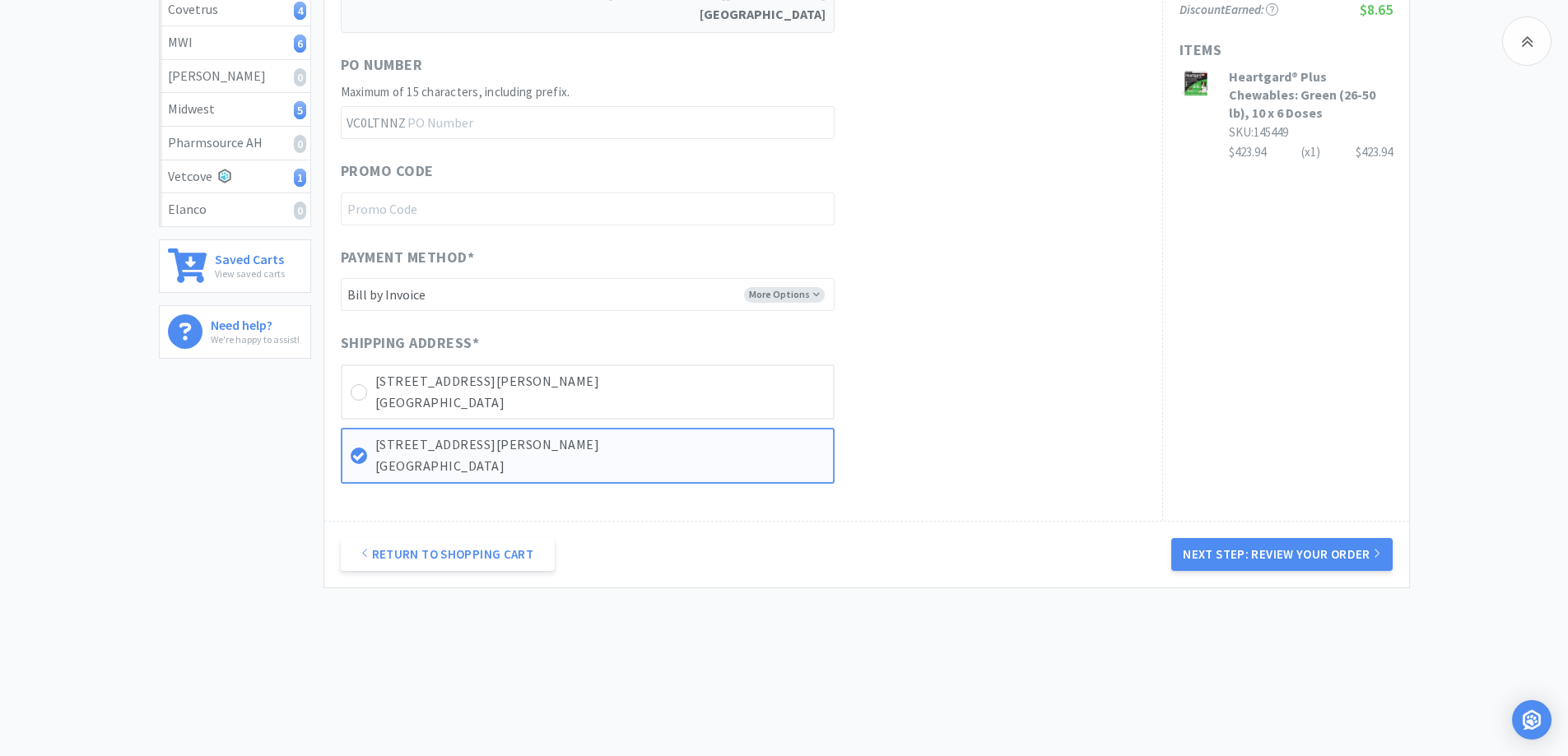
scroll to position [424, 0]
click at [1272, 552] on button "Next Step: Review Your Order" at bounding box center [1281, 554] width 221 height 33
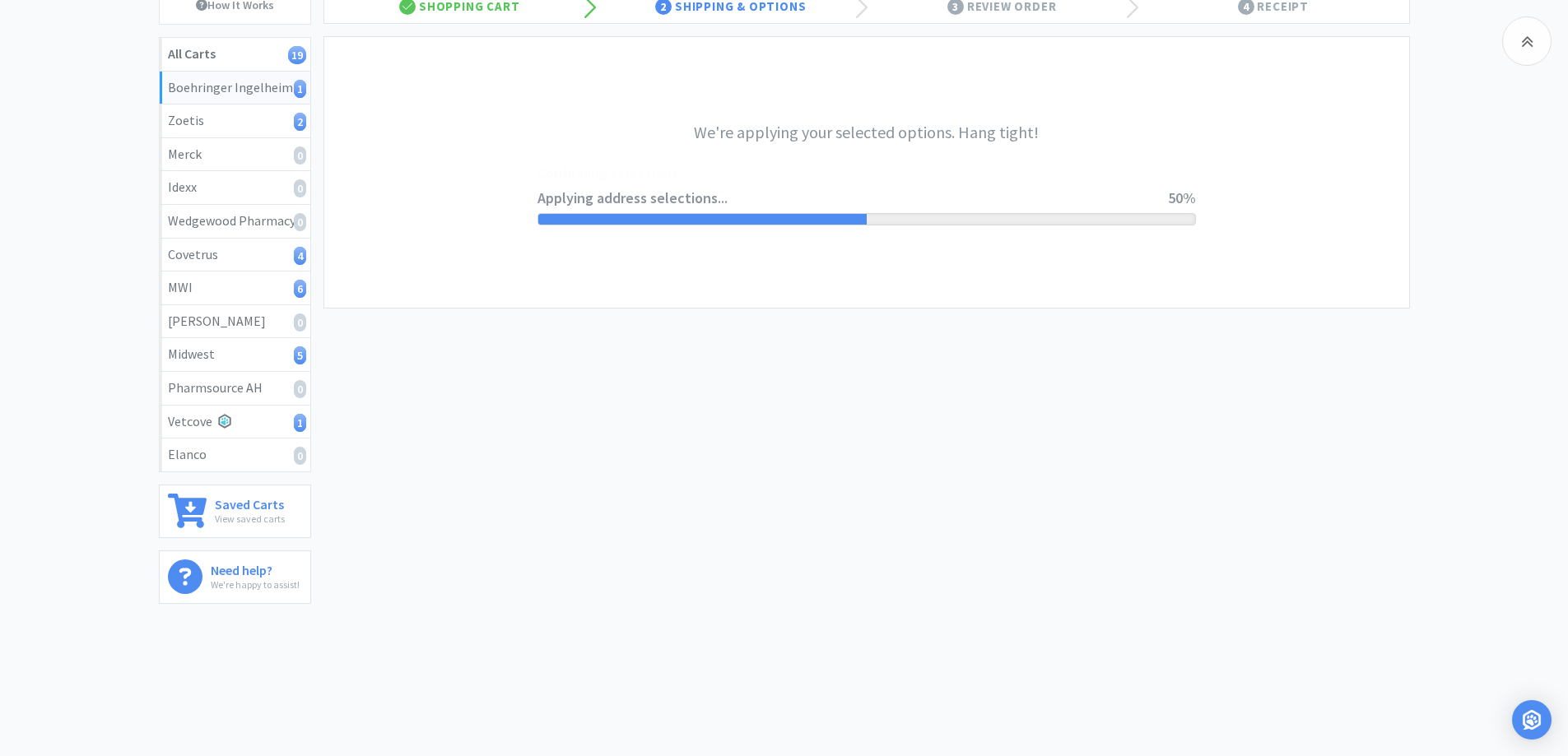
scroll to position [0, 0]
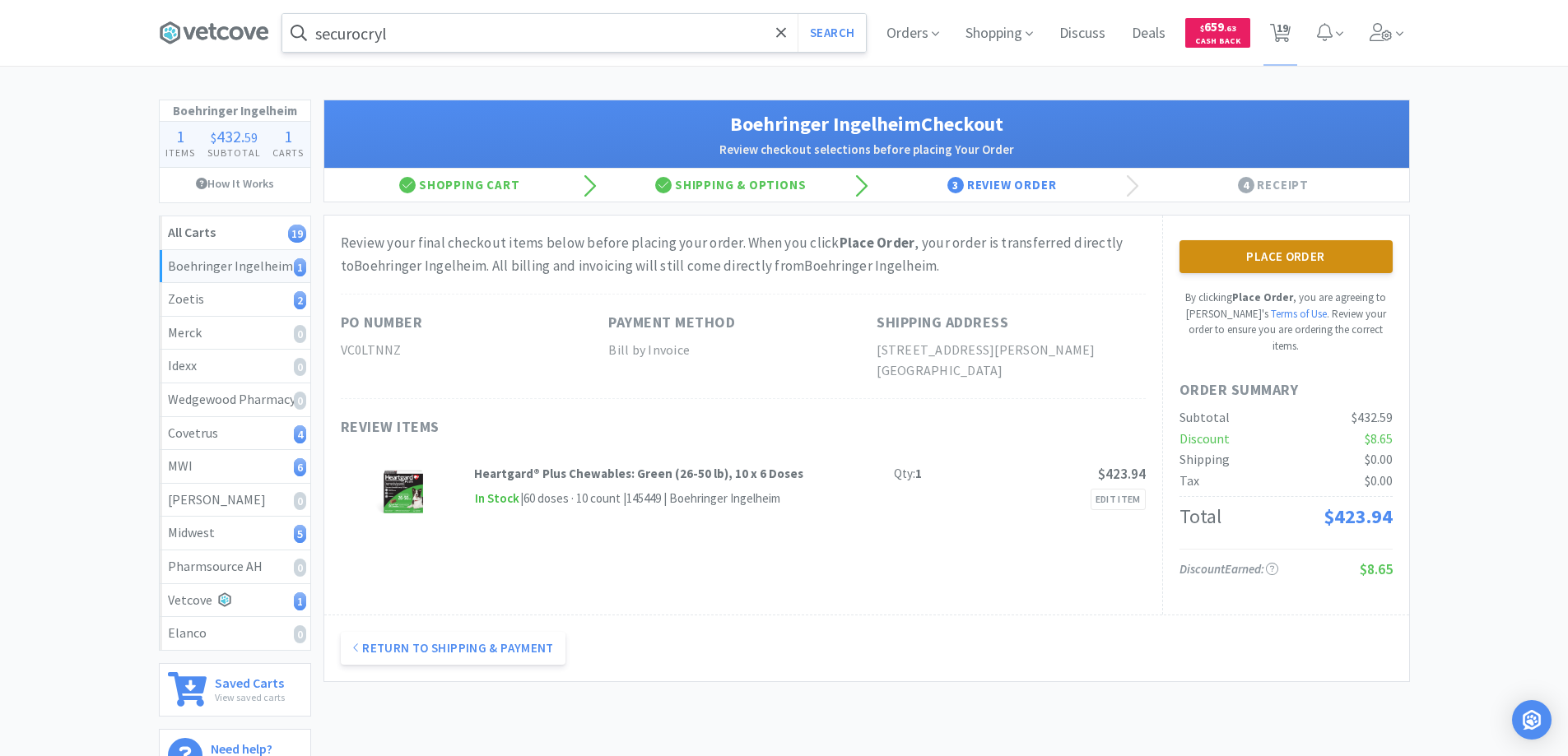
click at [1264, 252] on button "Place Order" at bounding box center [1286, 257] width 213 height 33
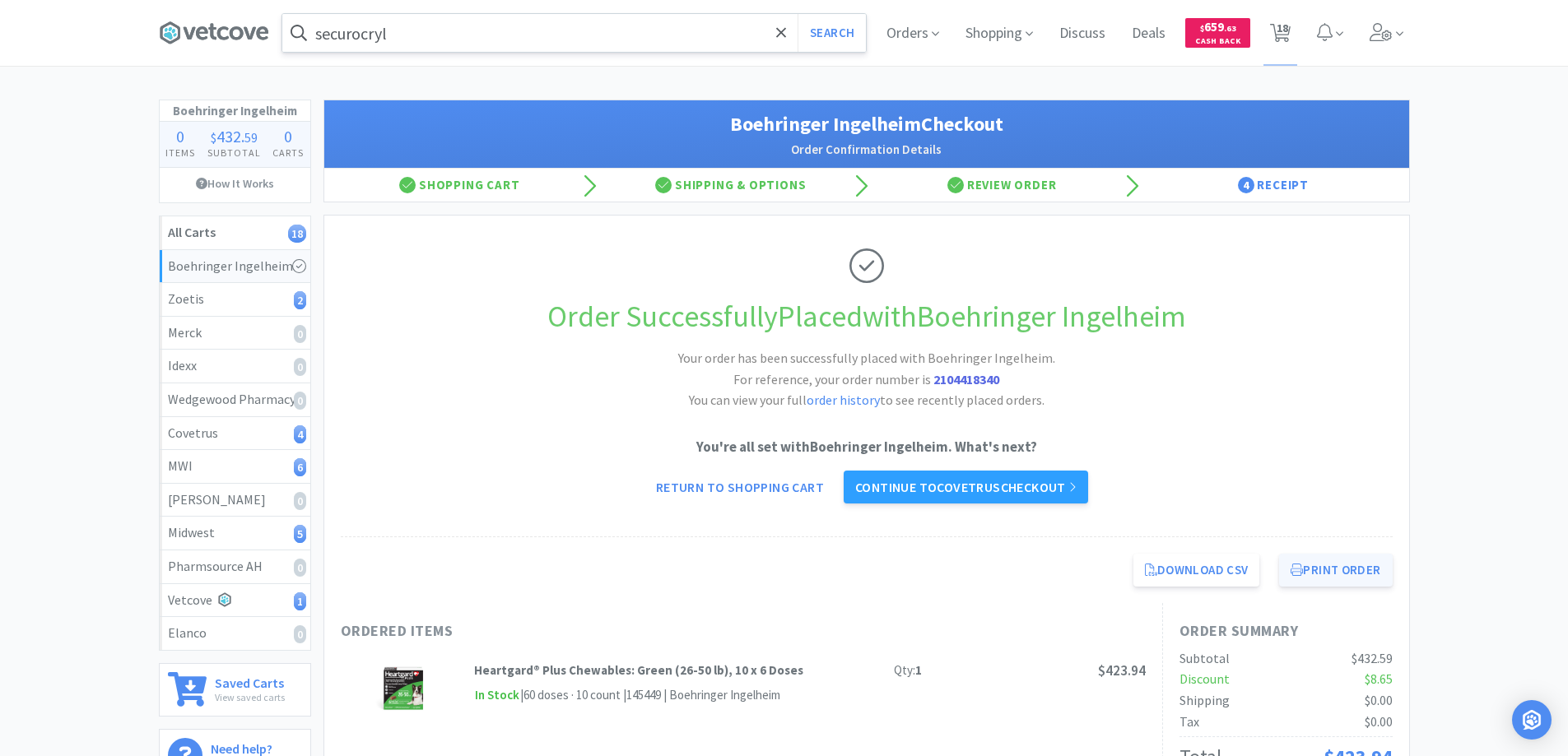
click at [1330, 571] on button "Print Order" at bounding box center [1335, 570] width 113 height 33
click at [921, 490] on link "Continue to Covetrus checkout" at bounding box center [966, 487] width 245 height 33
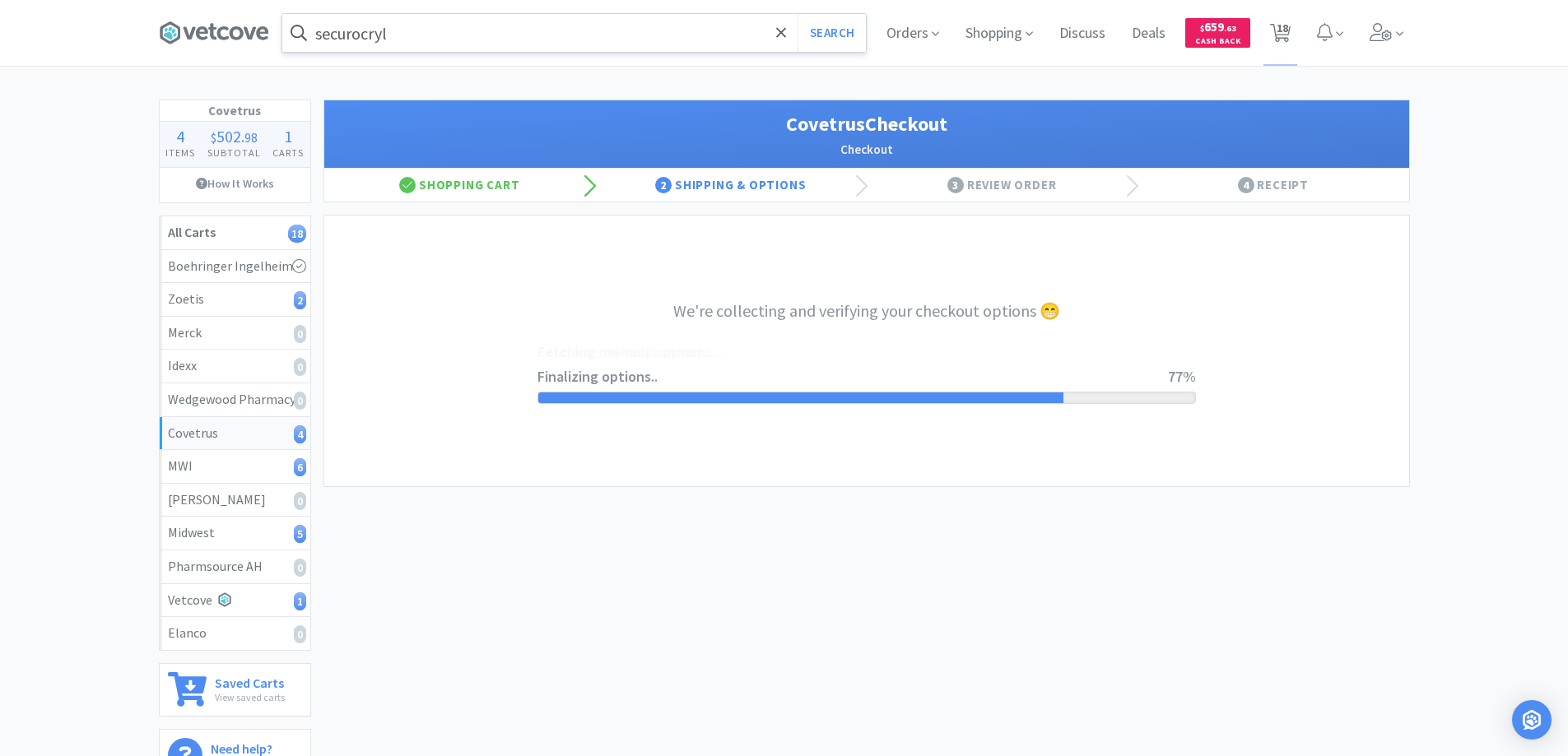
select select "ACCOUNT"
select select "cvt-standard-net"
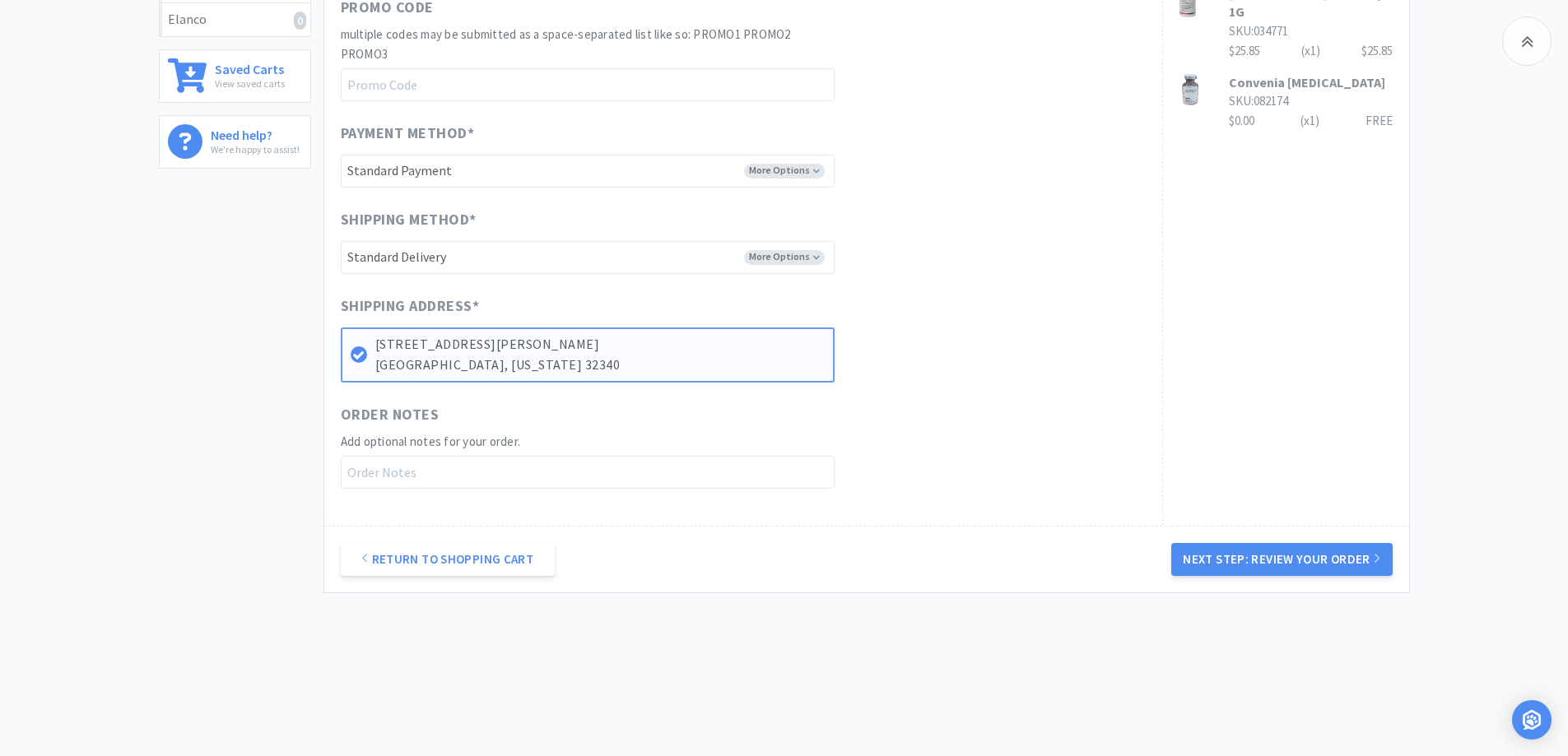
scroll to position [619, 0]
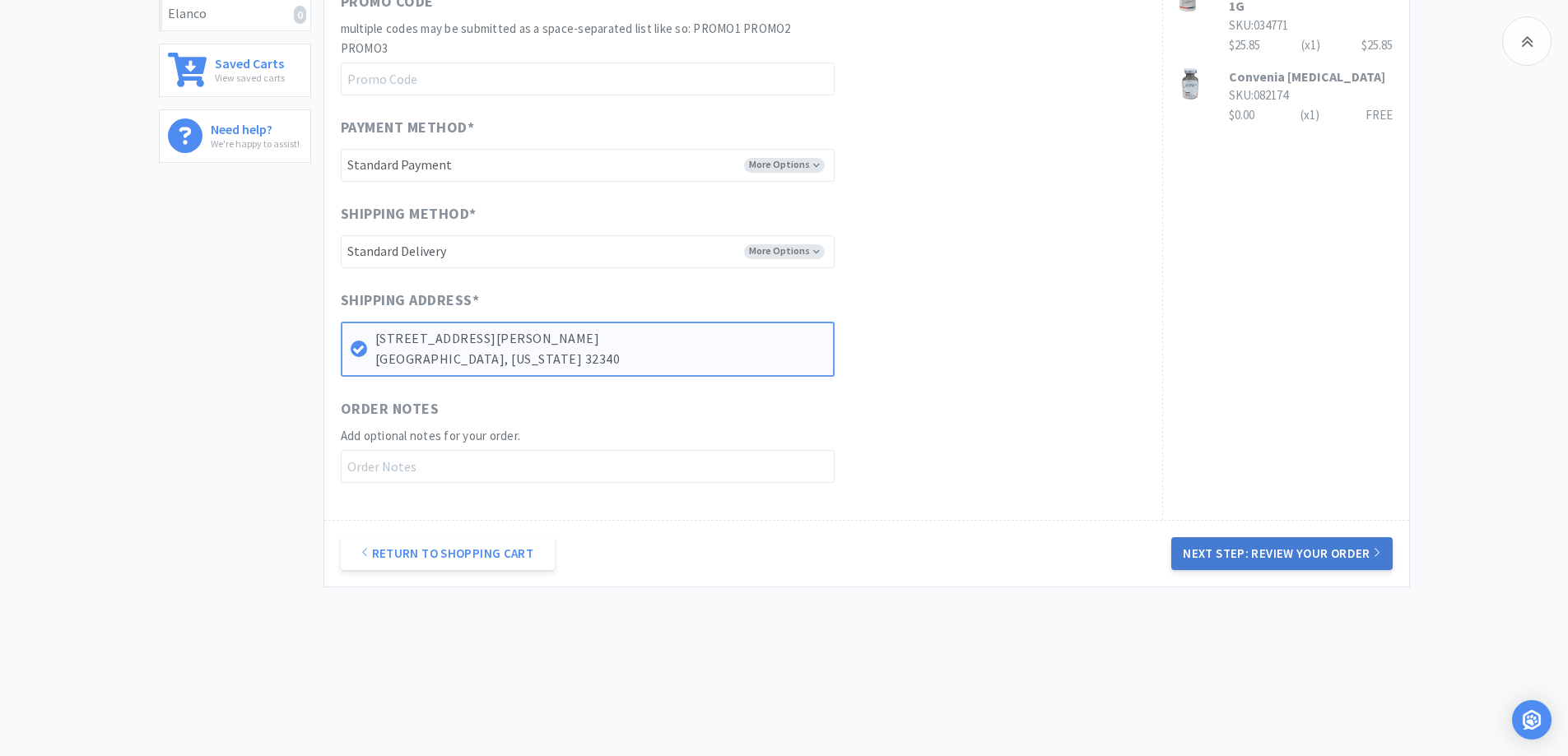
click at [1266, 553] on button "Next Step: Review Your Order" at bounding box center [1281, 554] width 221 height 33
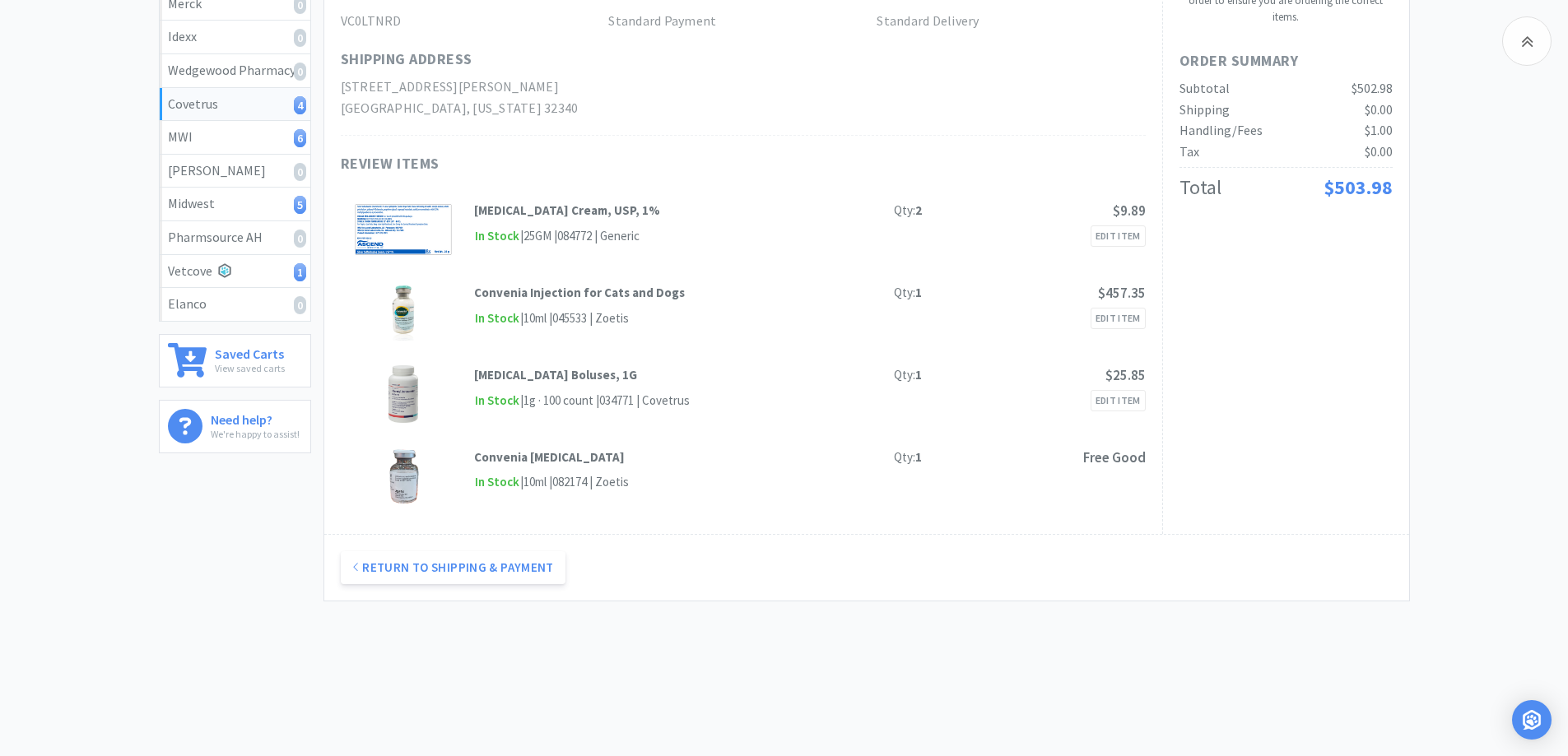
scroll to position [0, 0]
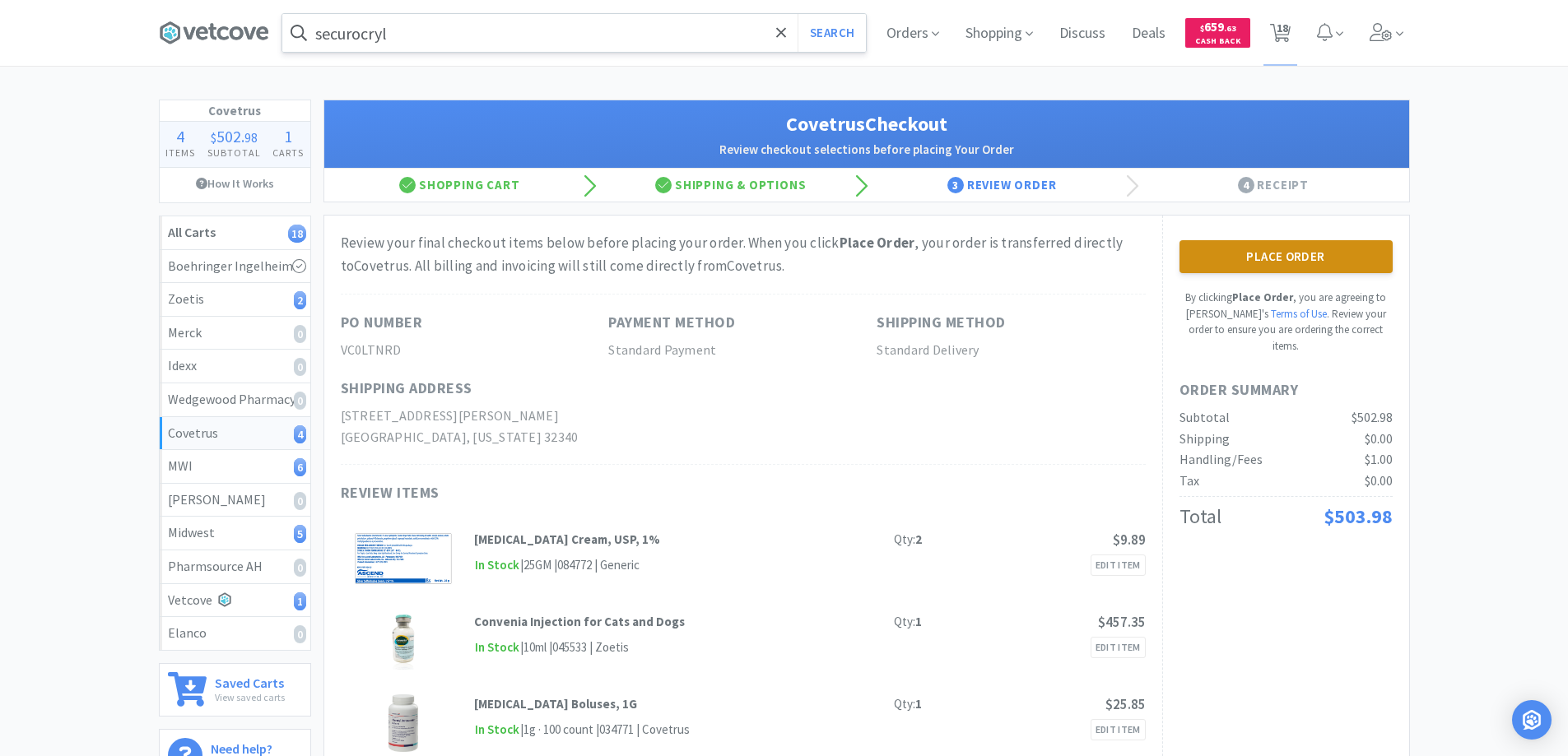
click at [1247, 253] on button "Place Order" at bounding box center [1286, 257] width 213 height 33
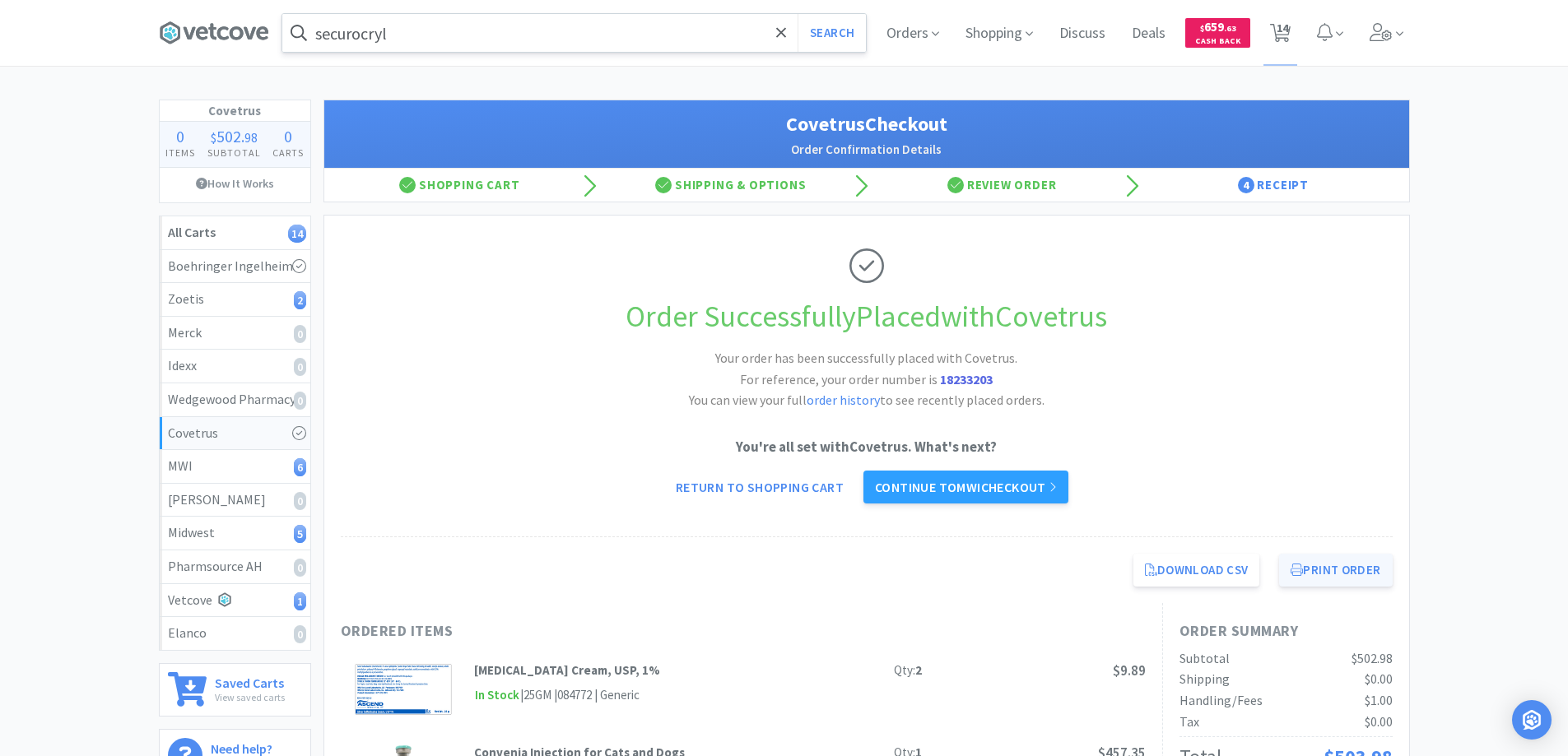
click at [1321, 568] on button "Print Order" at bounding box center [1335, 570] width 113 height 33
click at [970, 483] on link "Continue to MWI checkout" at bounding box center [966, 487] width 205 height 33
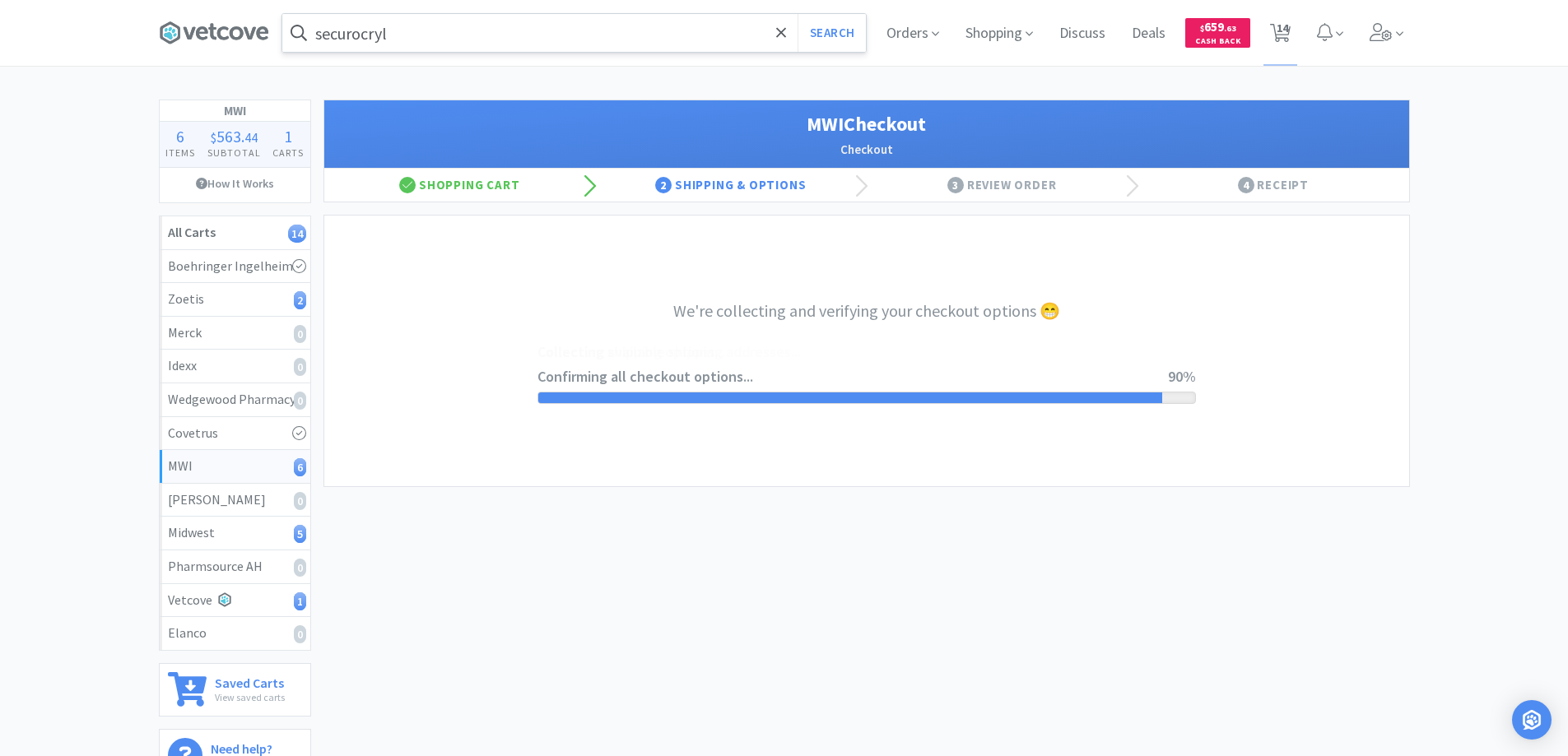
select select "STD_"
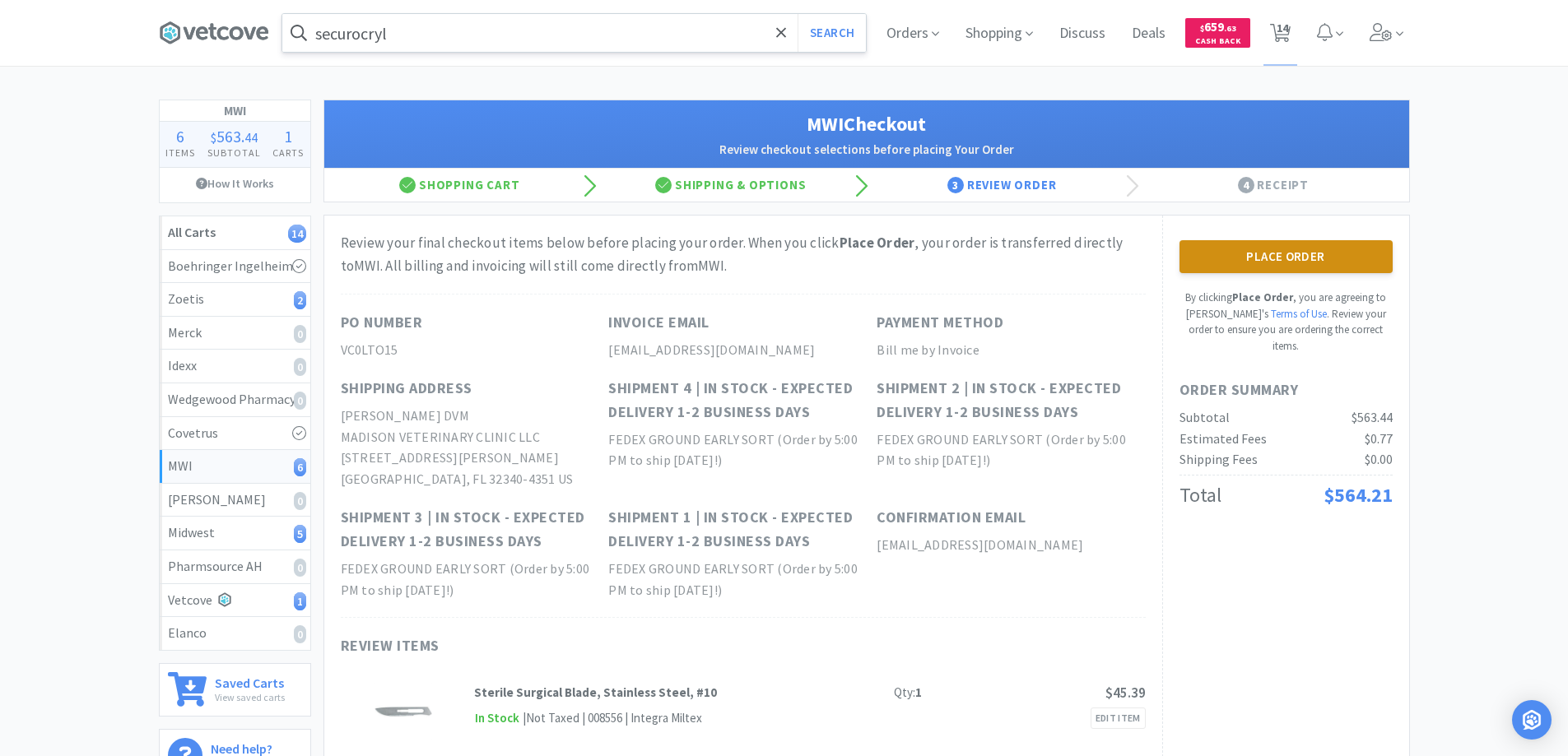
click at [1268, 253] on button "Place Order" at bounding box center [1286, 257] width 213 height 33
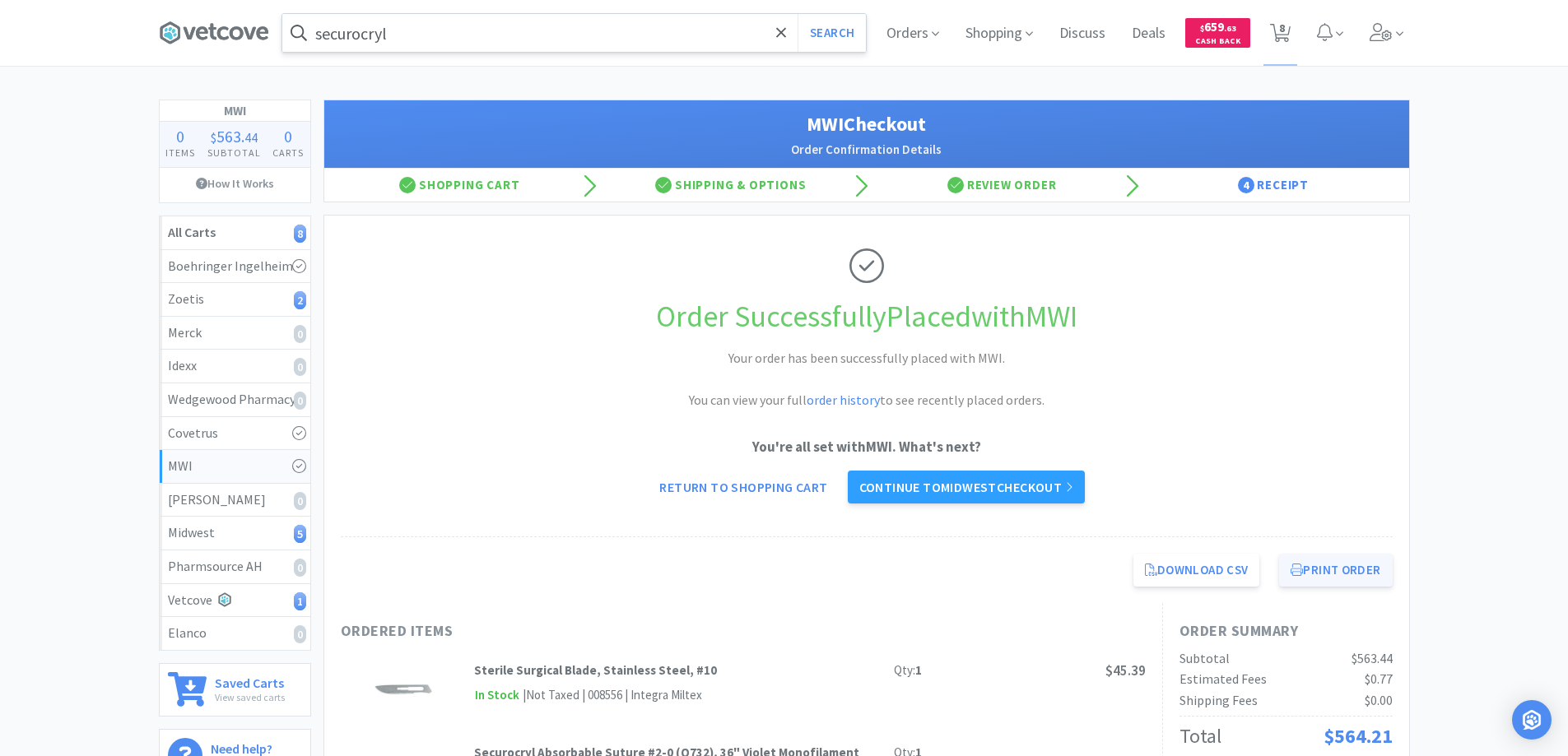
click at [1316, 570] on button "Print Order" at bounding box center [1335, 570] width 113 height 33
click at [948, 485] on link "Continue to Midwest checkout" at bounding box center [967, 487] width 237 height 33
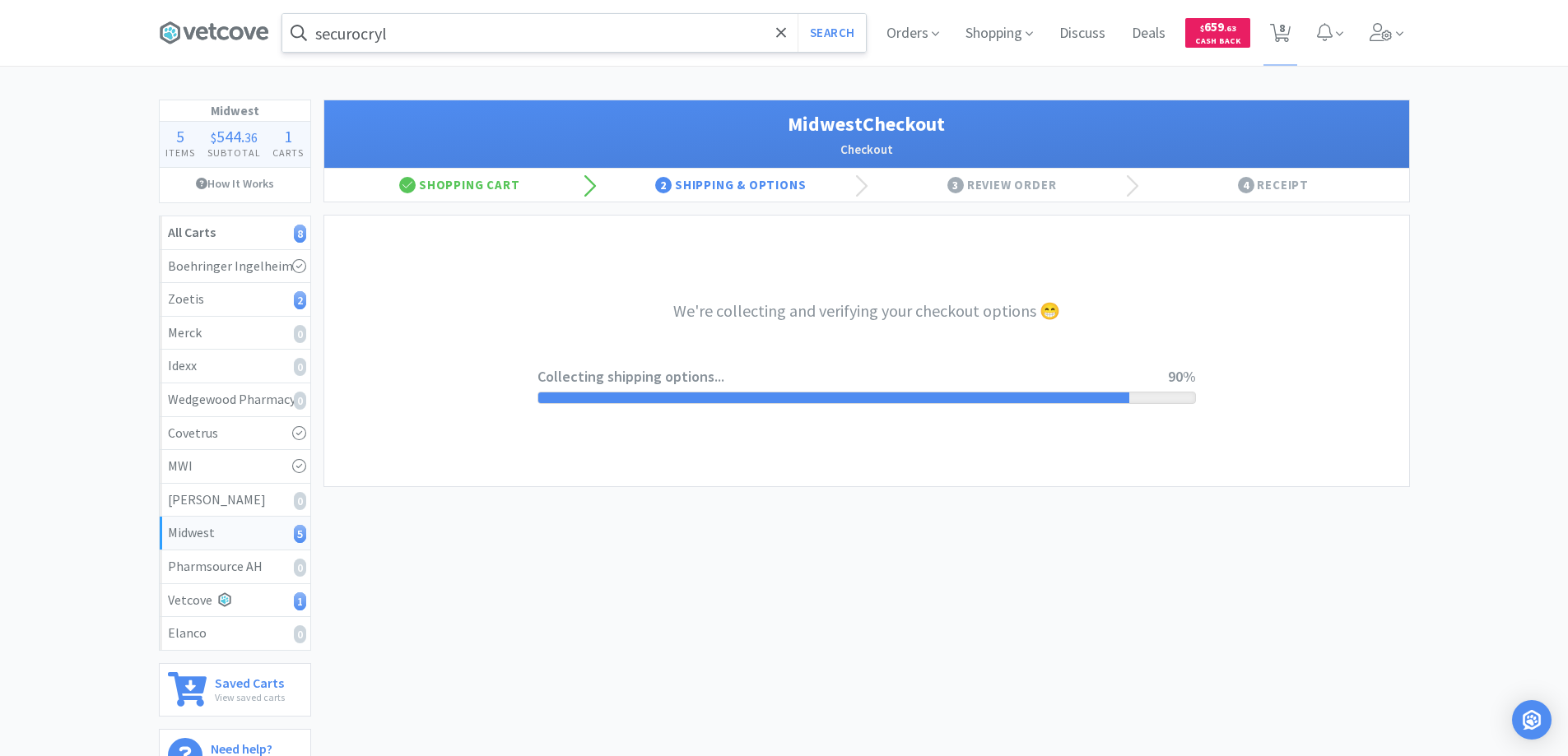
select select "3"
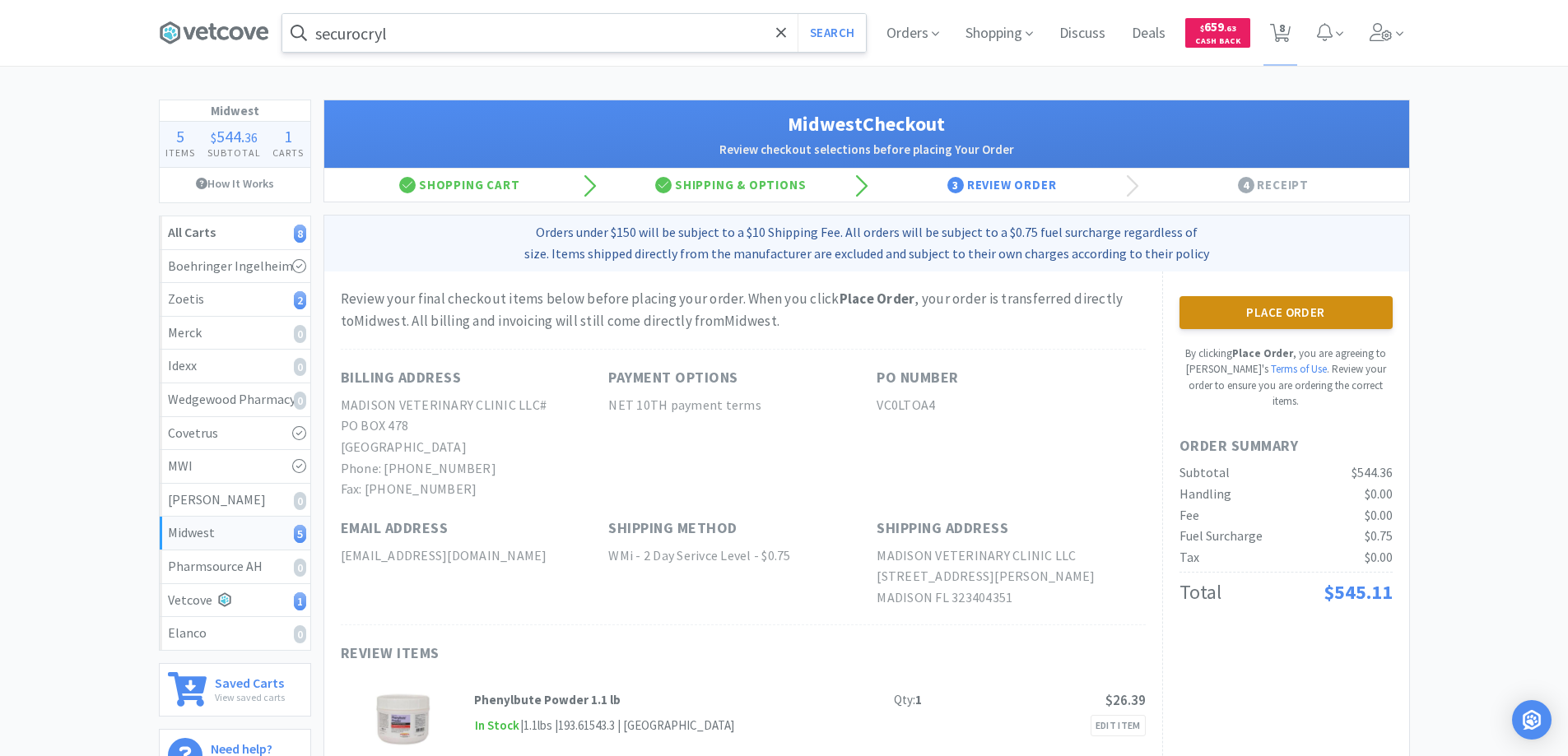
click at [1259, 309] on button "Place Order" at bounding box center [1286, 313] width 213 height 33
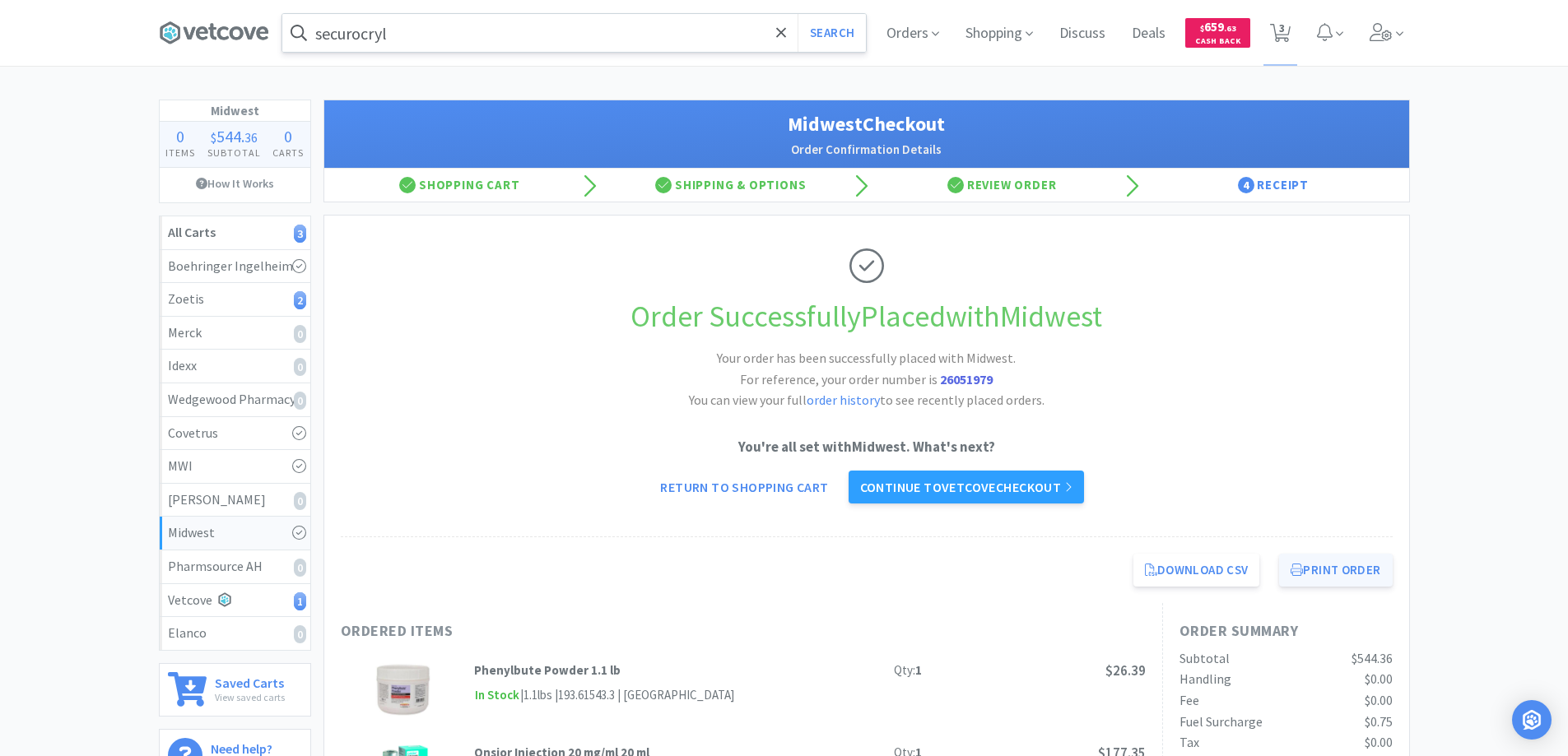
click at [1319, 568] on button "Print Order" at bounding box center [1335, 570] width 113 height 33
click at [956, 485] on link "Continue to Vetcove checkout" at bounding box center [967, 487] width 235 height 33
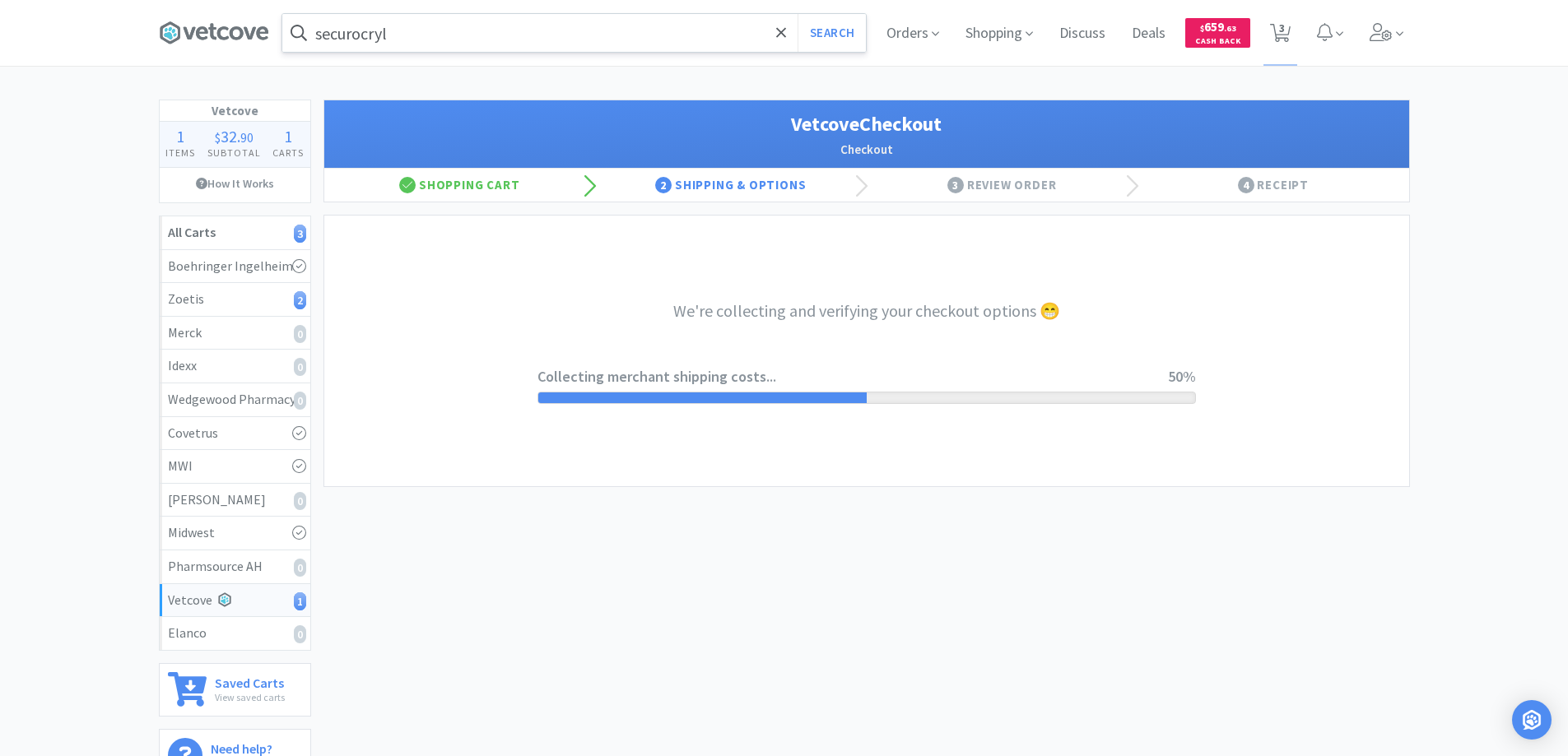
select select "1571"
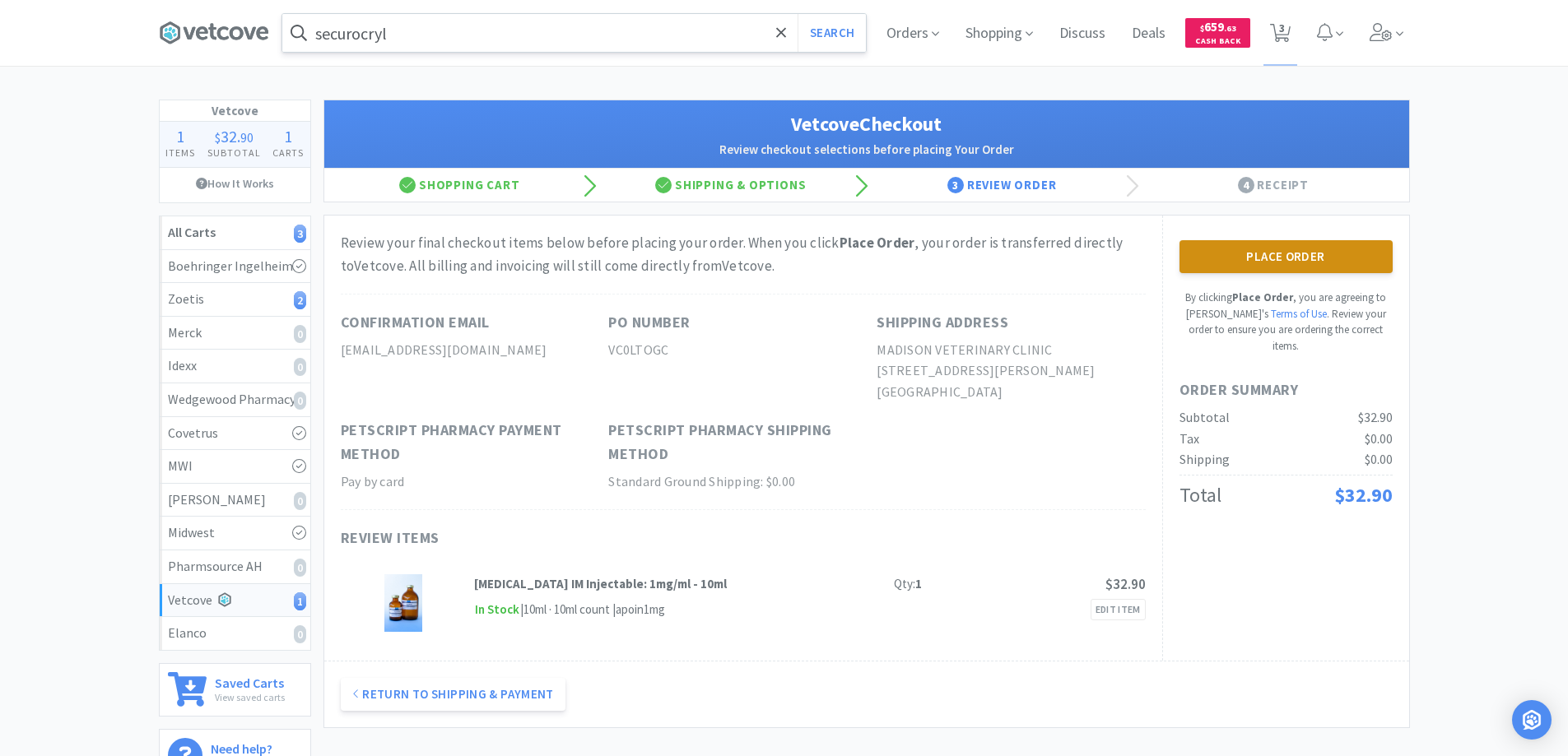
click at [1272, 255] on button "Place Order" at bounding box center [1286, 257] width 213 height 33
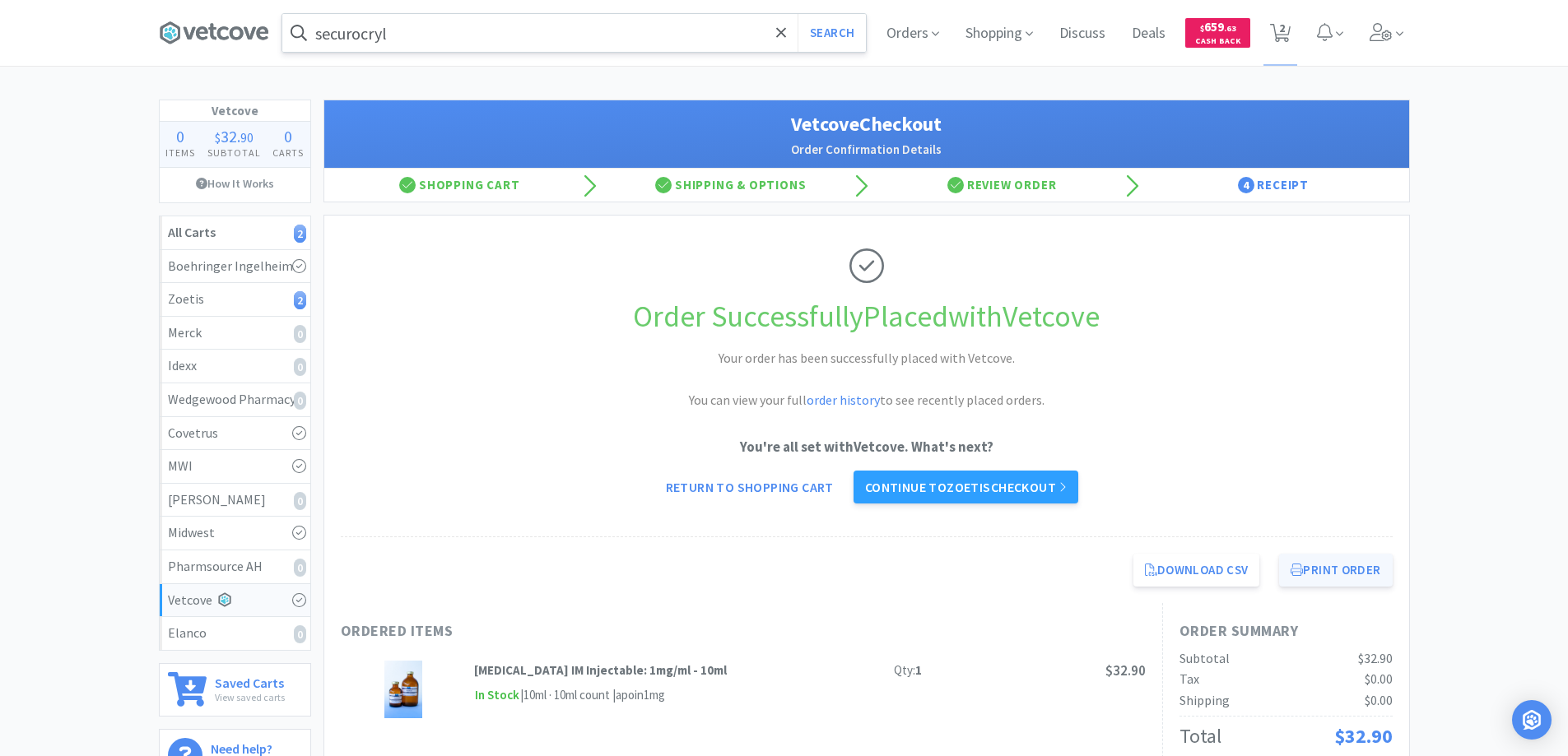
click at [1309, 572] on button "Print Order" at bounding box center [1335, 570] width 113 height 33
click at [956, 487] on link "Continue to Zoetis checkout" at bounding box center [966, 487] width 225 height 33
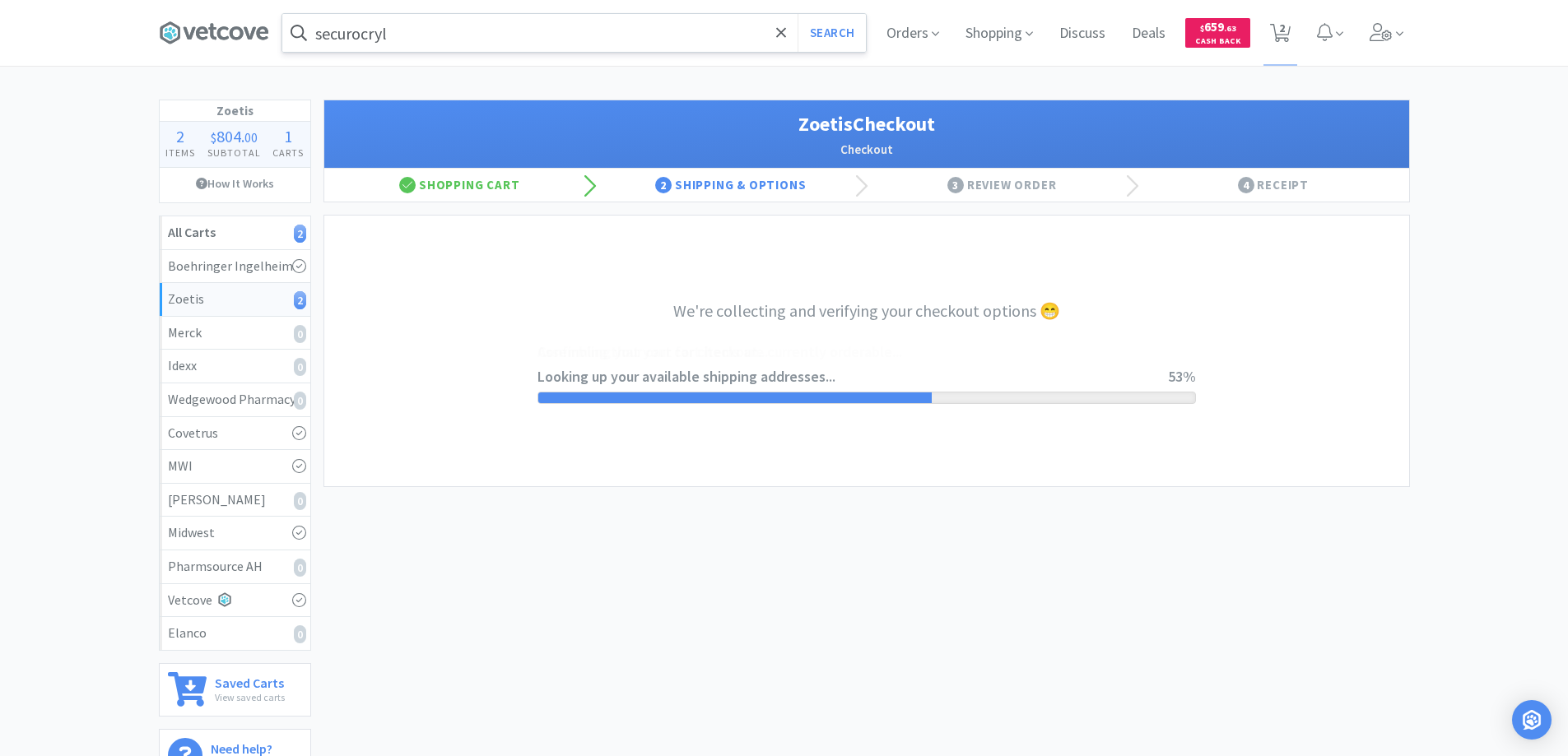
select select "invoice"
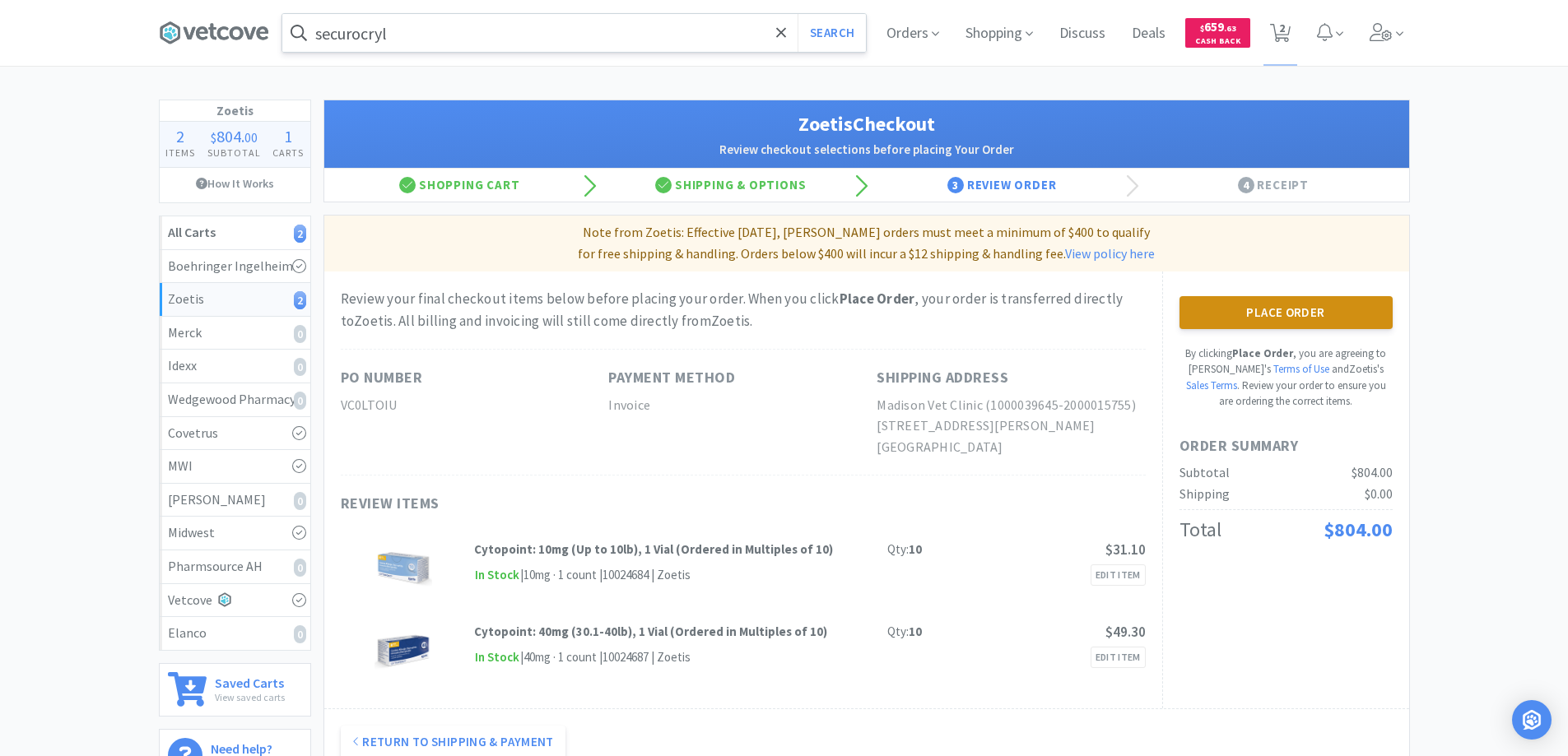
click at [1276, 309] on button "Place Order" at bounding box center [1286, 313] width 213 height 33
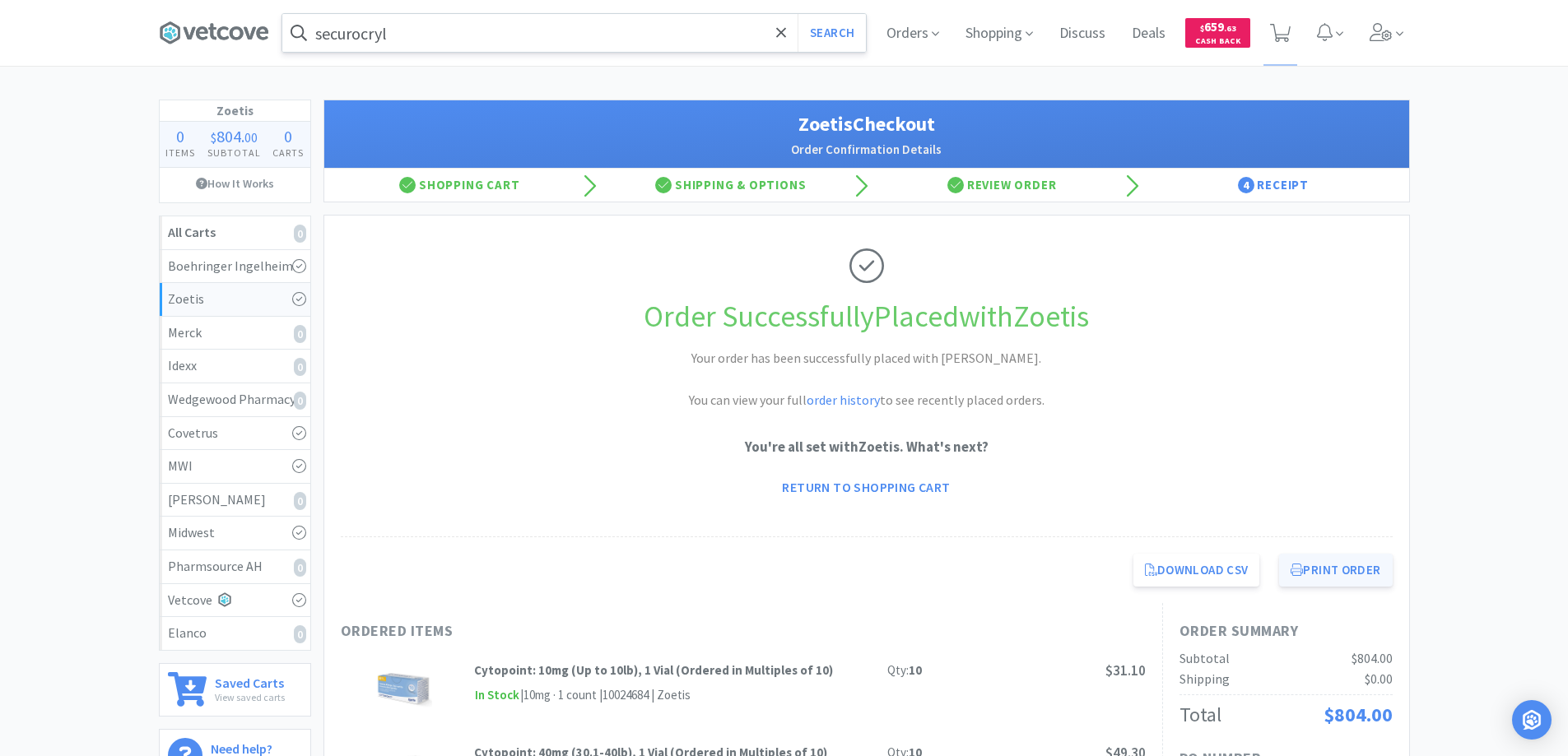
click at [1316, 566] on button "Print Order" at bounding box center [1335, 570] width 113 height 33
